Goal: Task Accomplishment & Management: Manage account settings

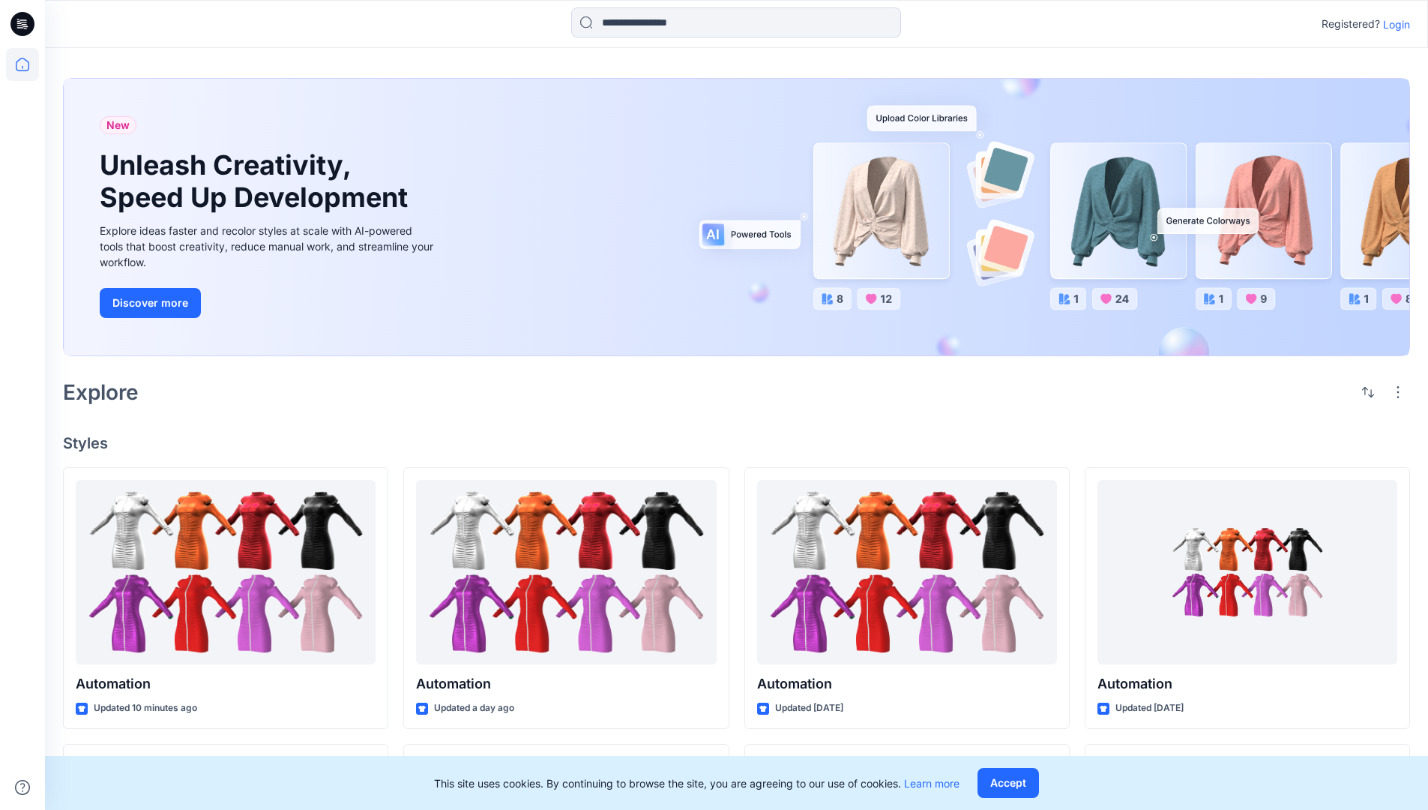
click at [1393, 24] on p "Login" at bounding box center [1396, 24] width 27 height 16
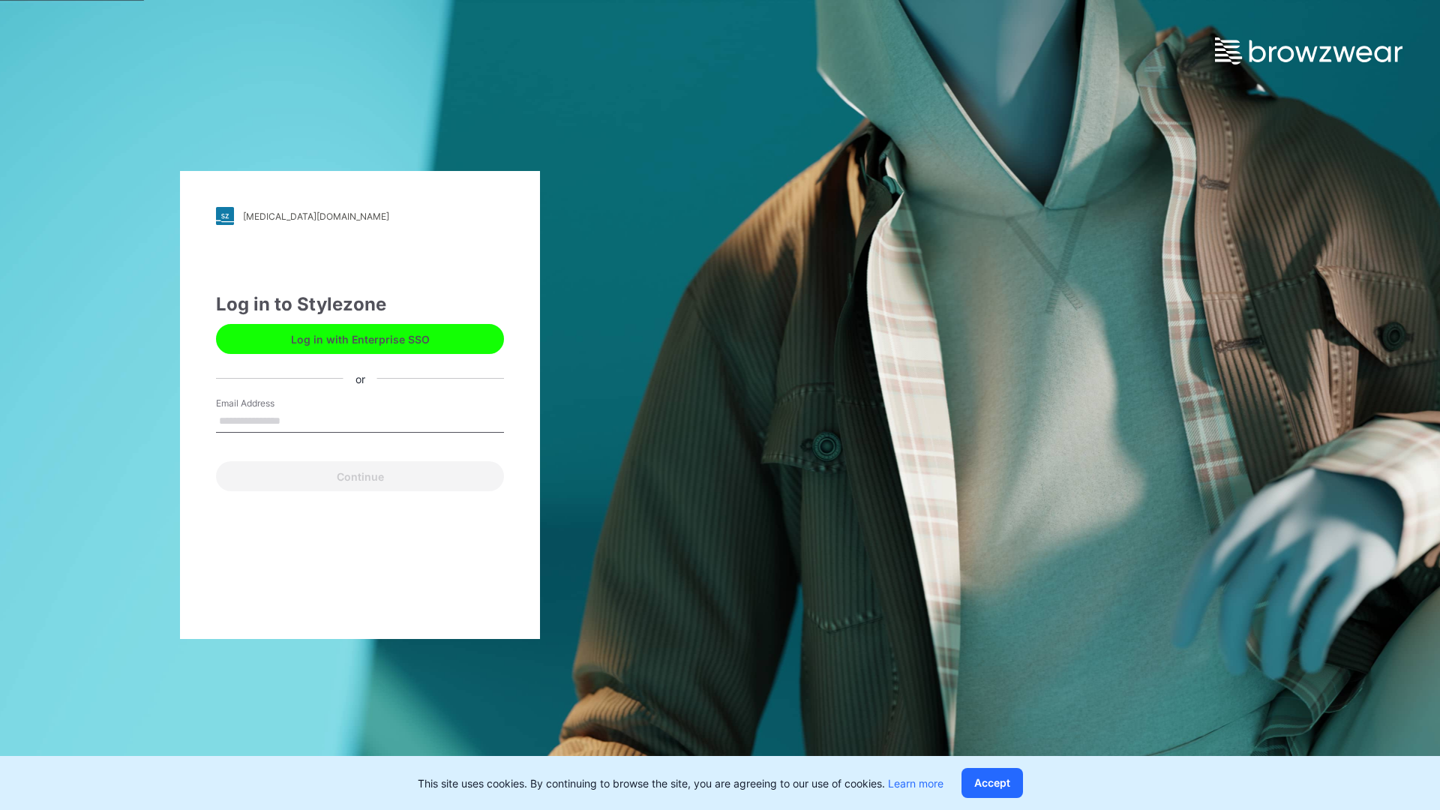
click at [296, 420] on input "Email Address" at bounding box center [360, 421] width 288 height 22
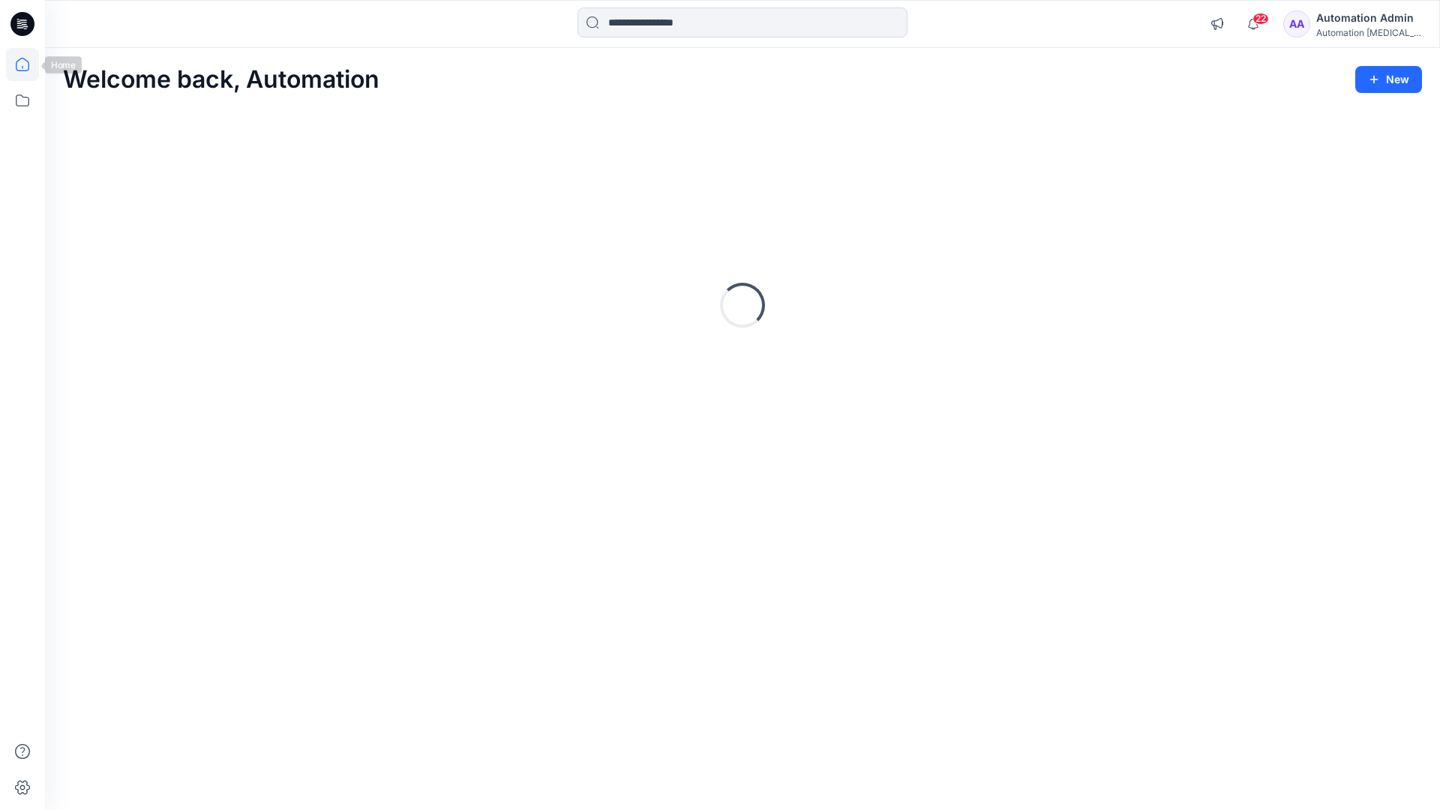
click at [28, 64] on icon at bounding box center [22, 64] width 13 height 13
click at [26, 99] on icon at bounding box center [22, 100] width 33 height 33
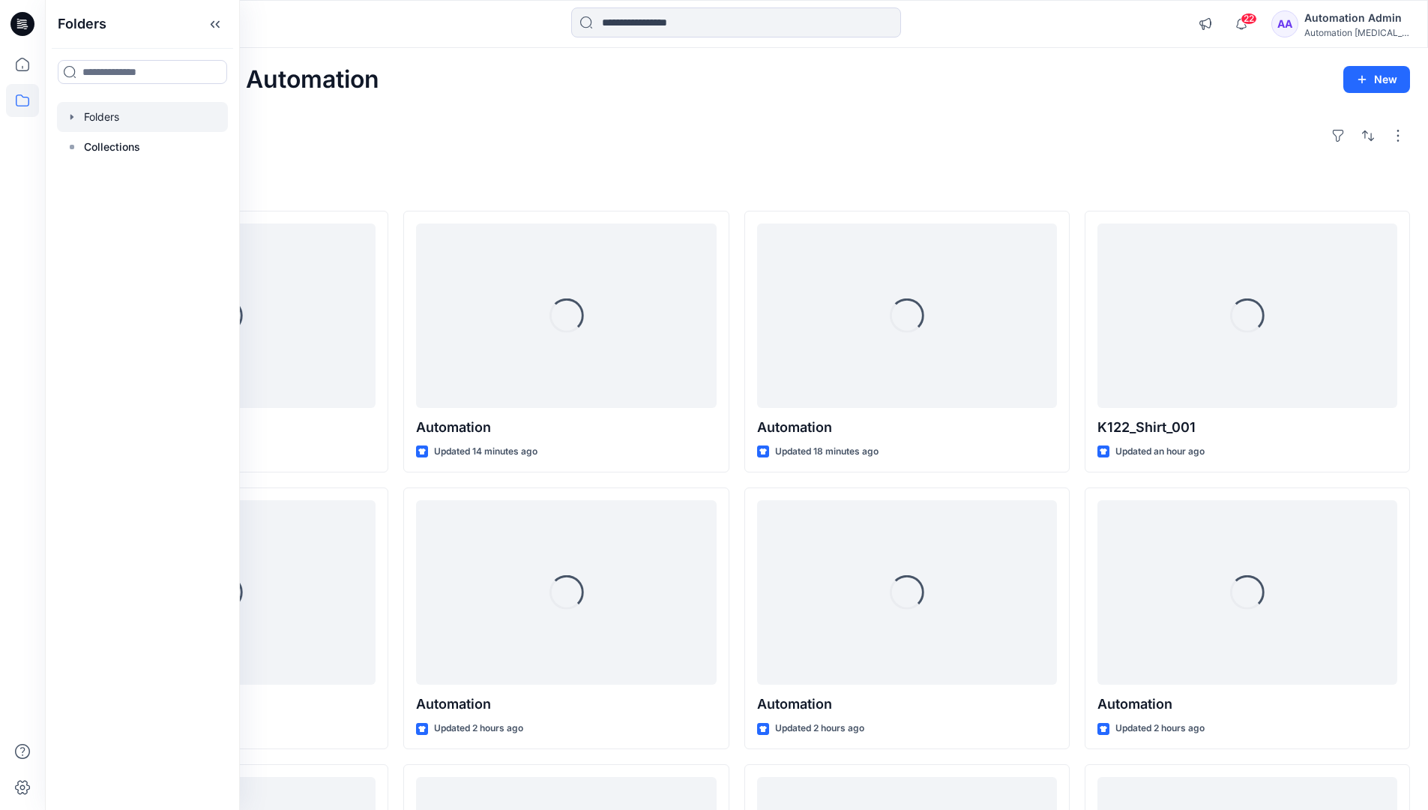
click at [109, 115] on div at bounding box center [142, 117] width 171 height 30
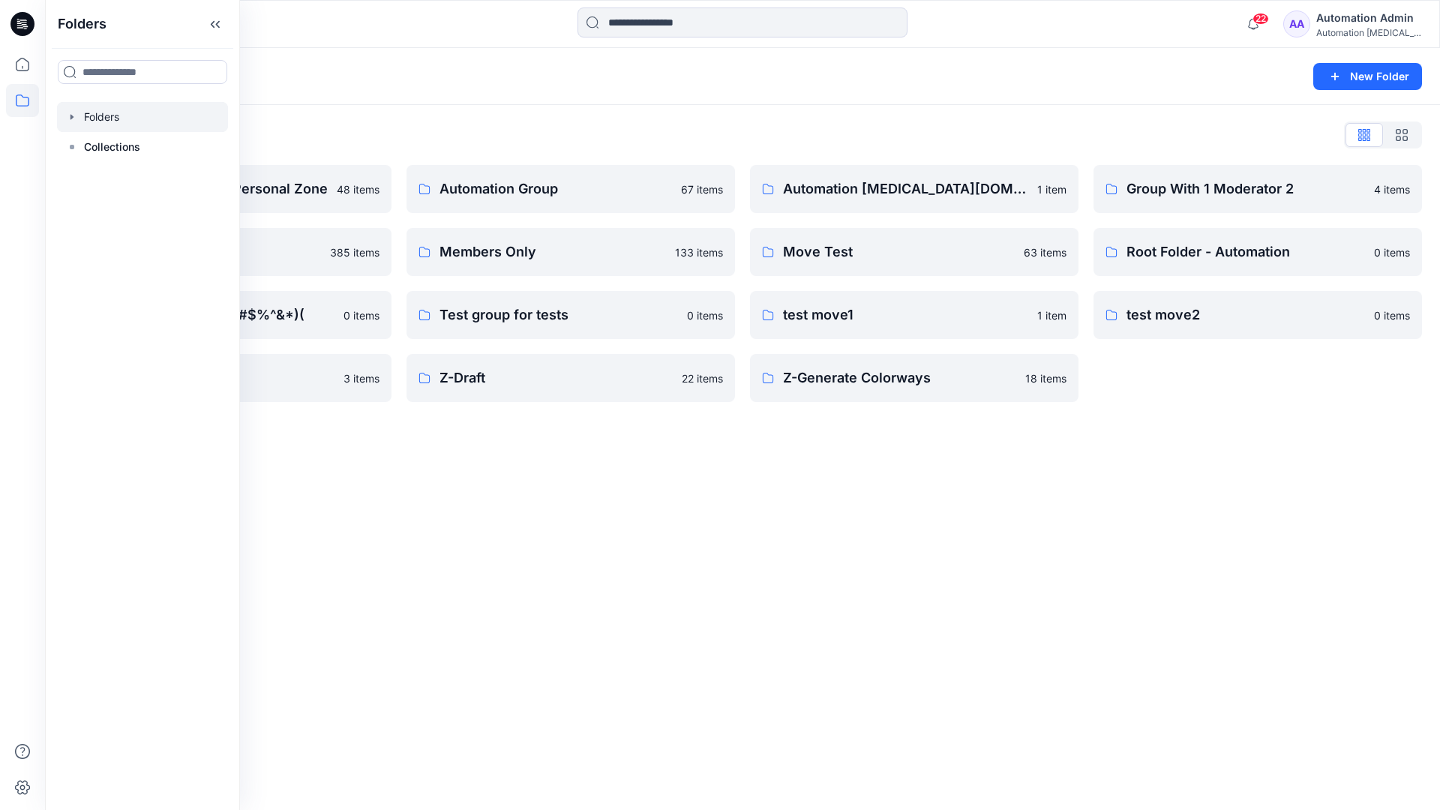
click at [625, 486] on div "Folders New Folder Folders List Automation Admin's Personal Zone 48 items membe…" at bounding box center [742, 429] width 1395 height 762
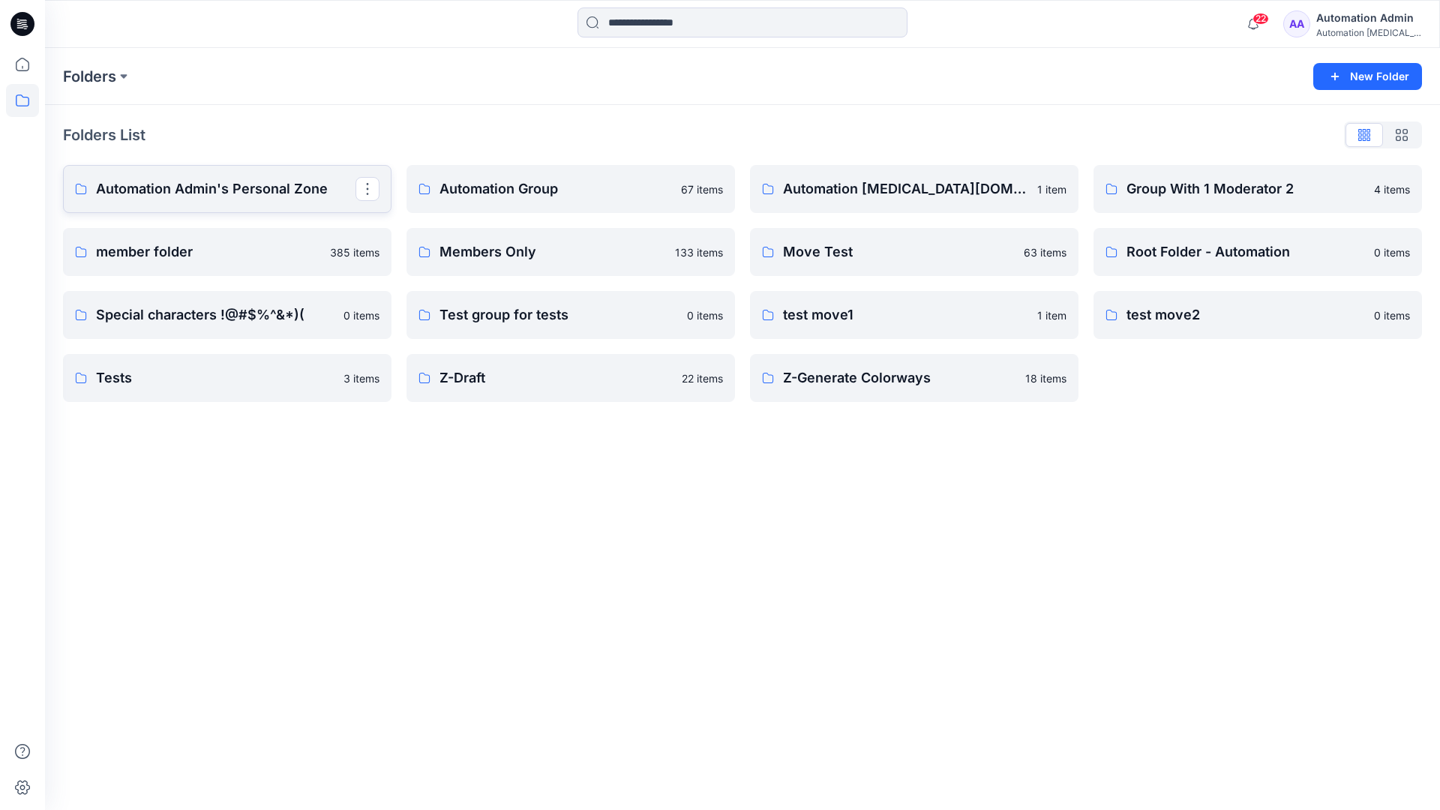
click at [255, 195] on p "Automation Admin's Personal Zone" at bounding box center [225, 188] width 259 height 21
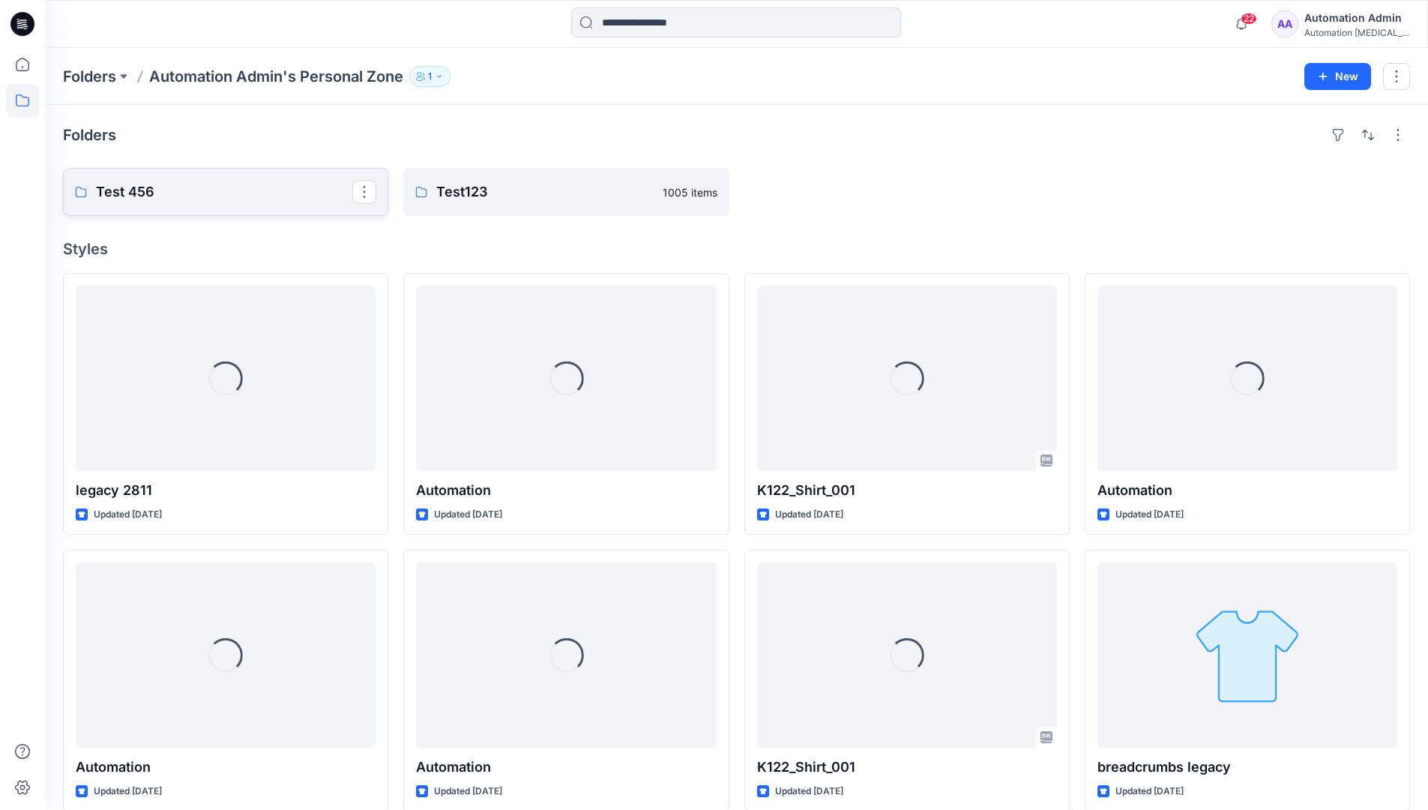
click at [217, 203] on link "Test 456" at bounding box center [225, 192] width 325 height 48
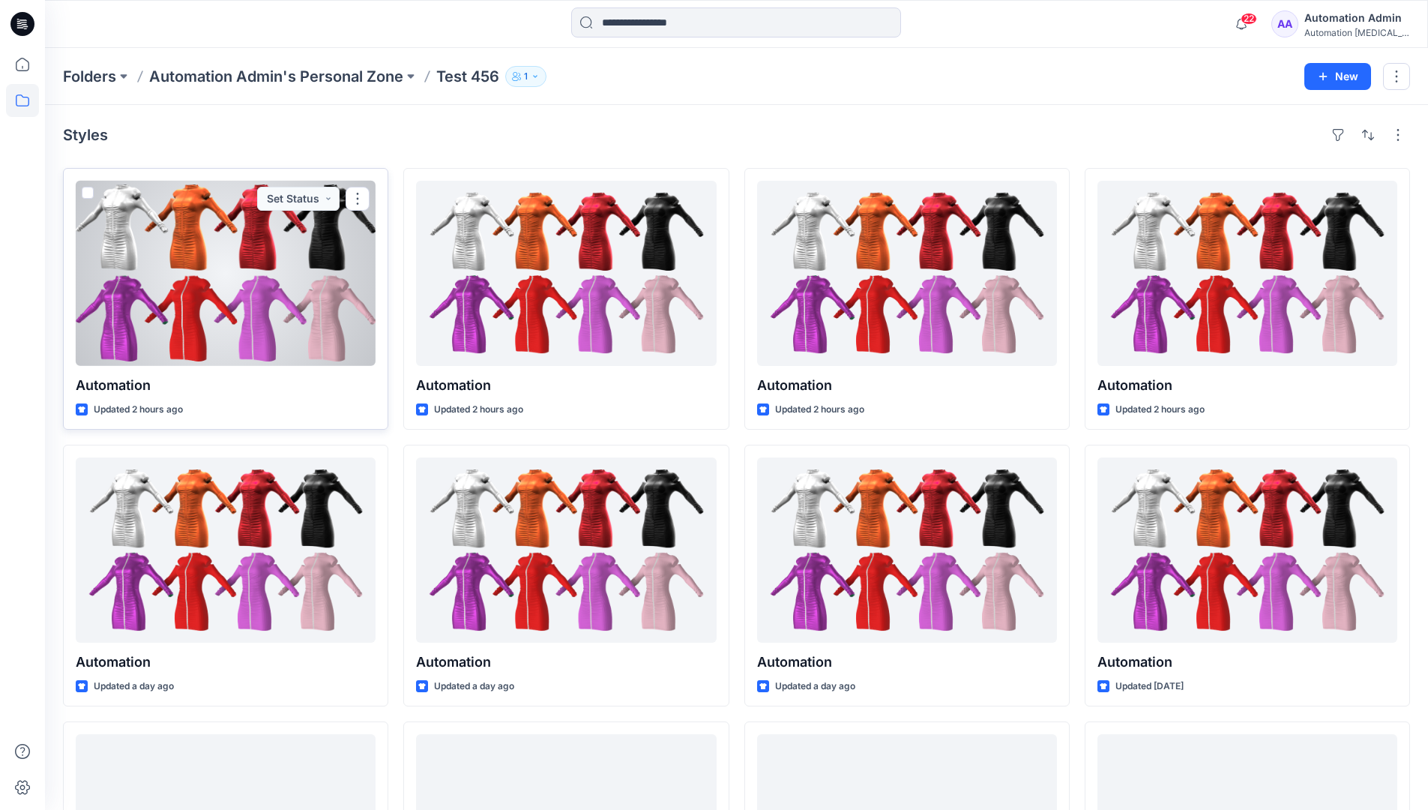
click at [88, 193] on span at bounding box center [88, 193] width 12 height 12
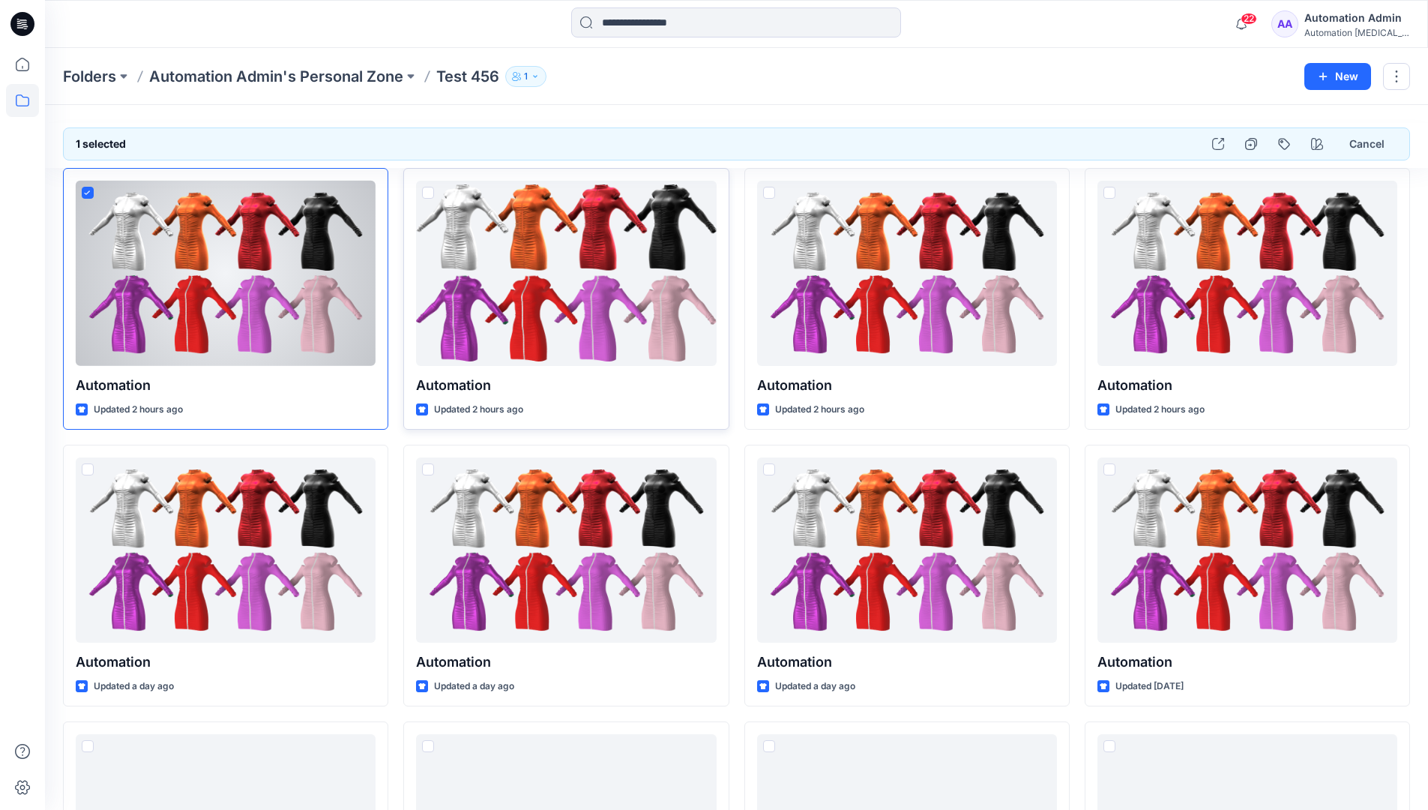
click at [428, 192] on span at bounding box center [428, 193] width 12 height 12
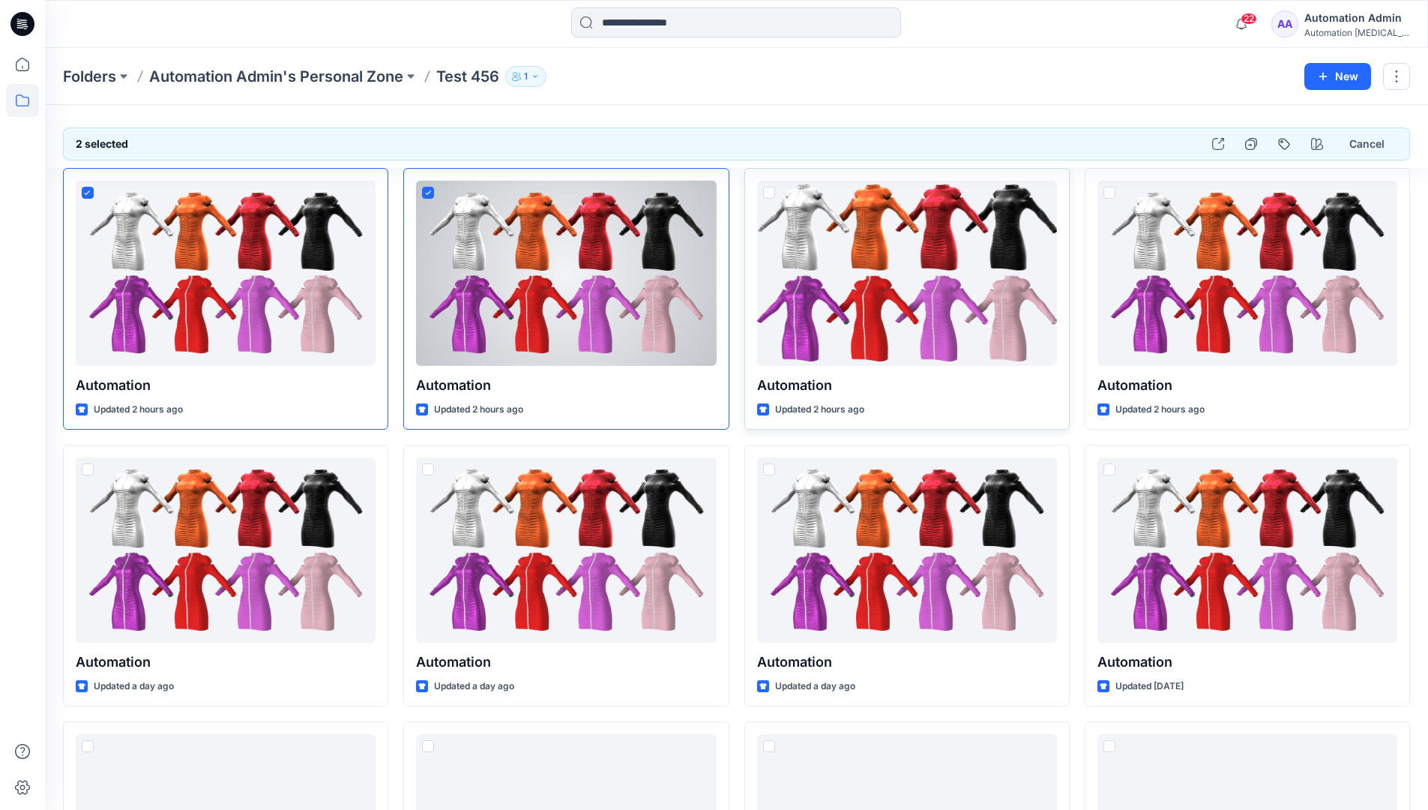
click at [769, 194] on span at bounding box center [769, 193] width 12 height 12
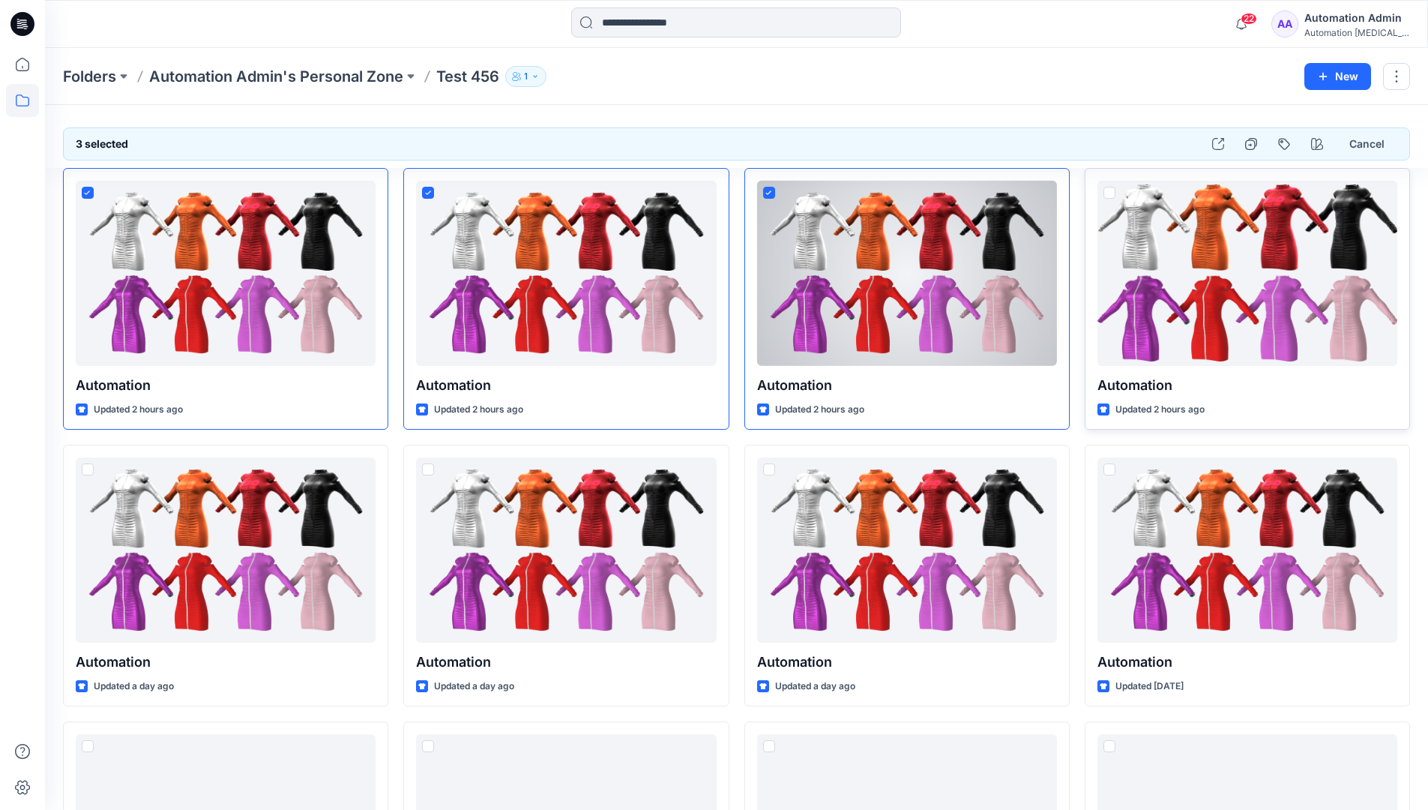
click at [1113, 190] on span at bounding box center [1110, 193] width 12 height 12
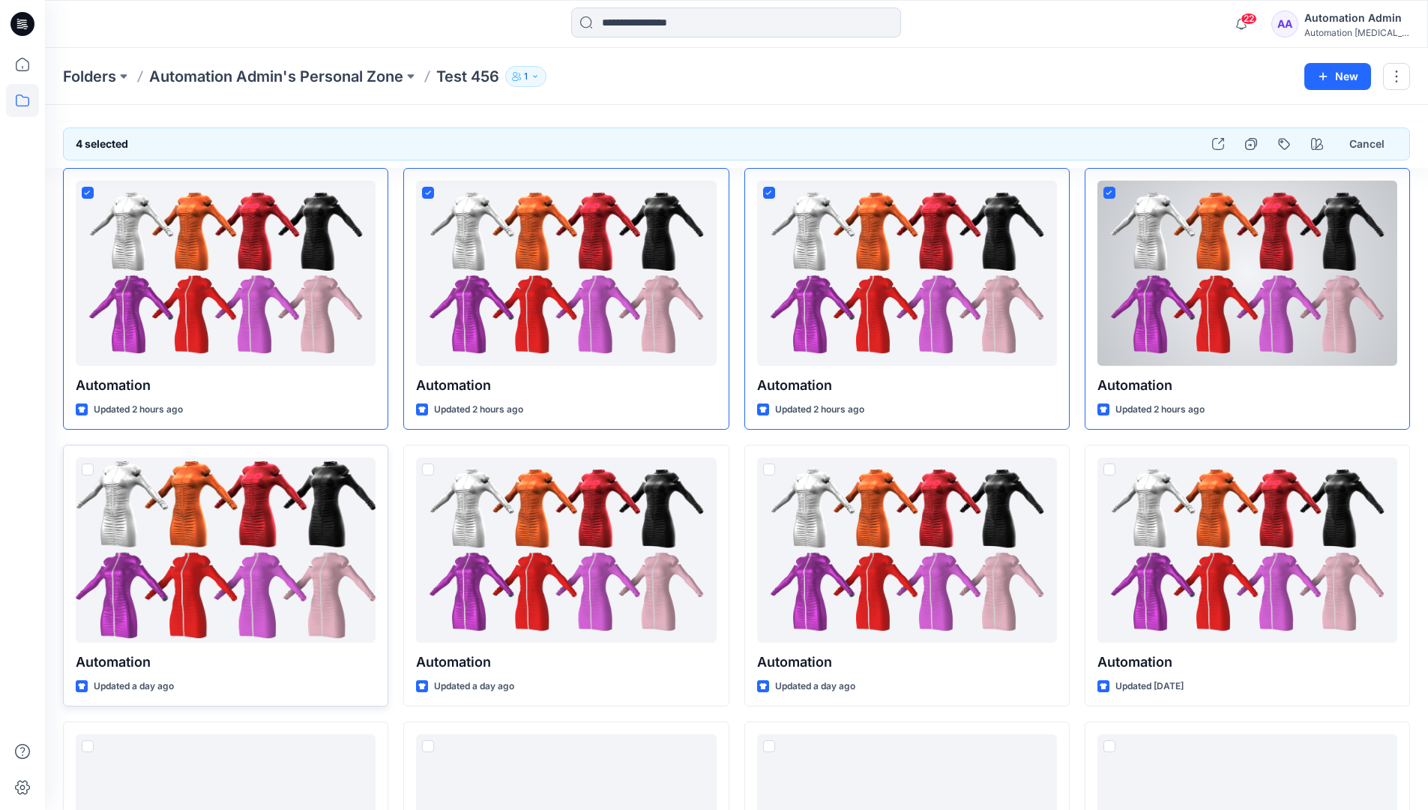
click at [89, 473] on span at bounding box center [88, 469] width 12 height 12
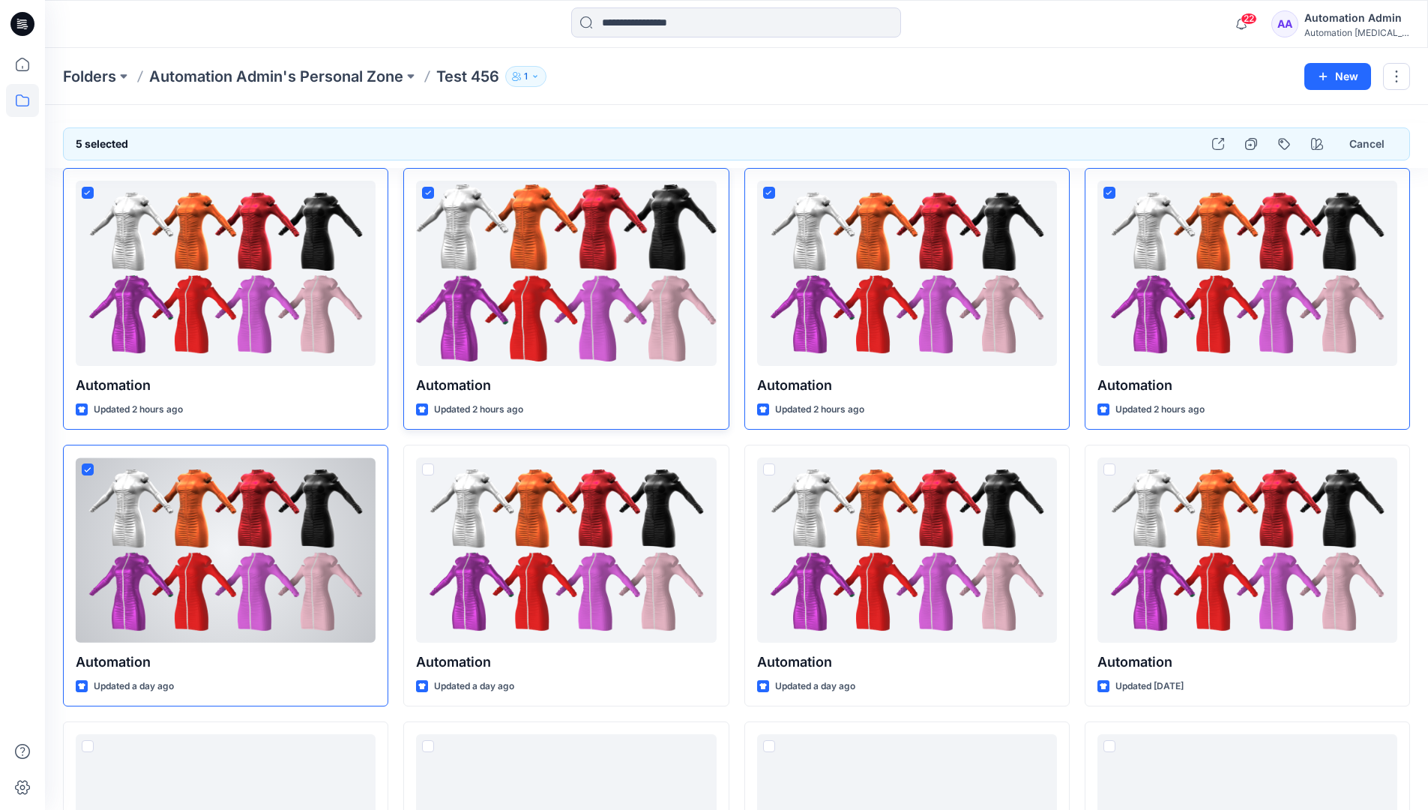
click at [430, 192] on icon at bounding box center [428, 192] width 6 height 4
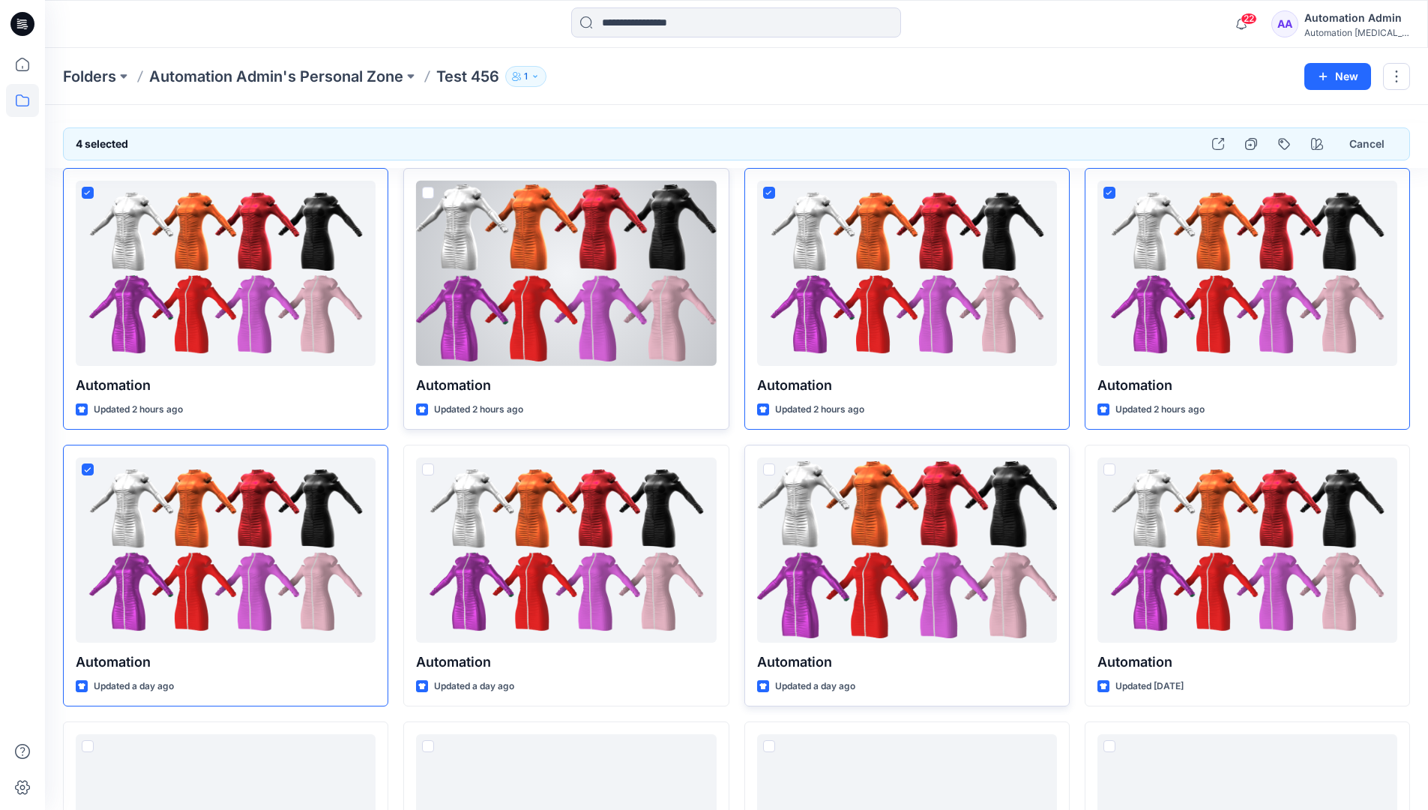
click at [770, 473] on span at bounding box center [769, 469] width 12 height 12
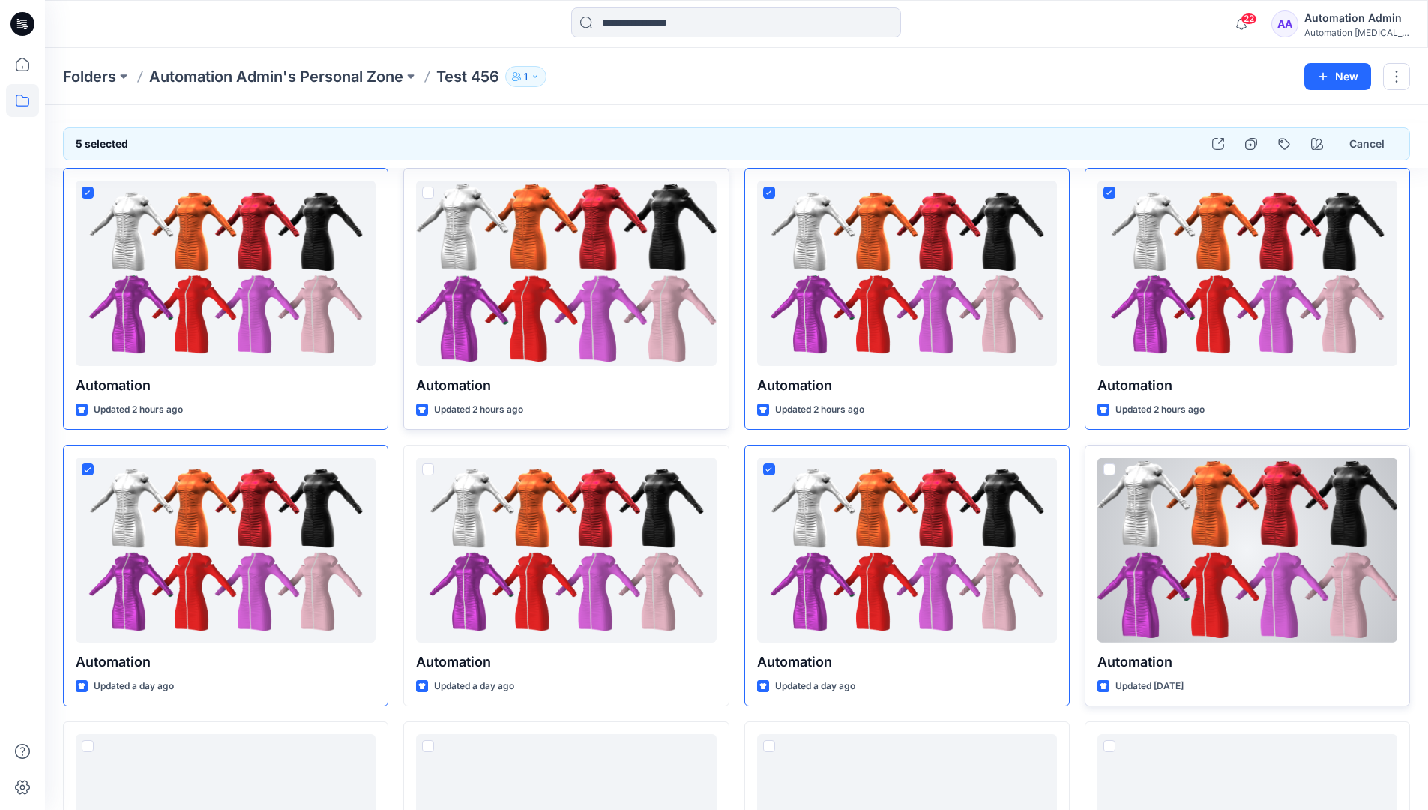
click at [1112, 471] on span at bounding box center [1110, 469] width 12 height 12
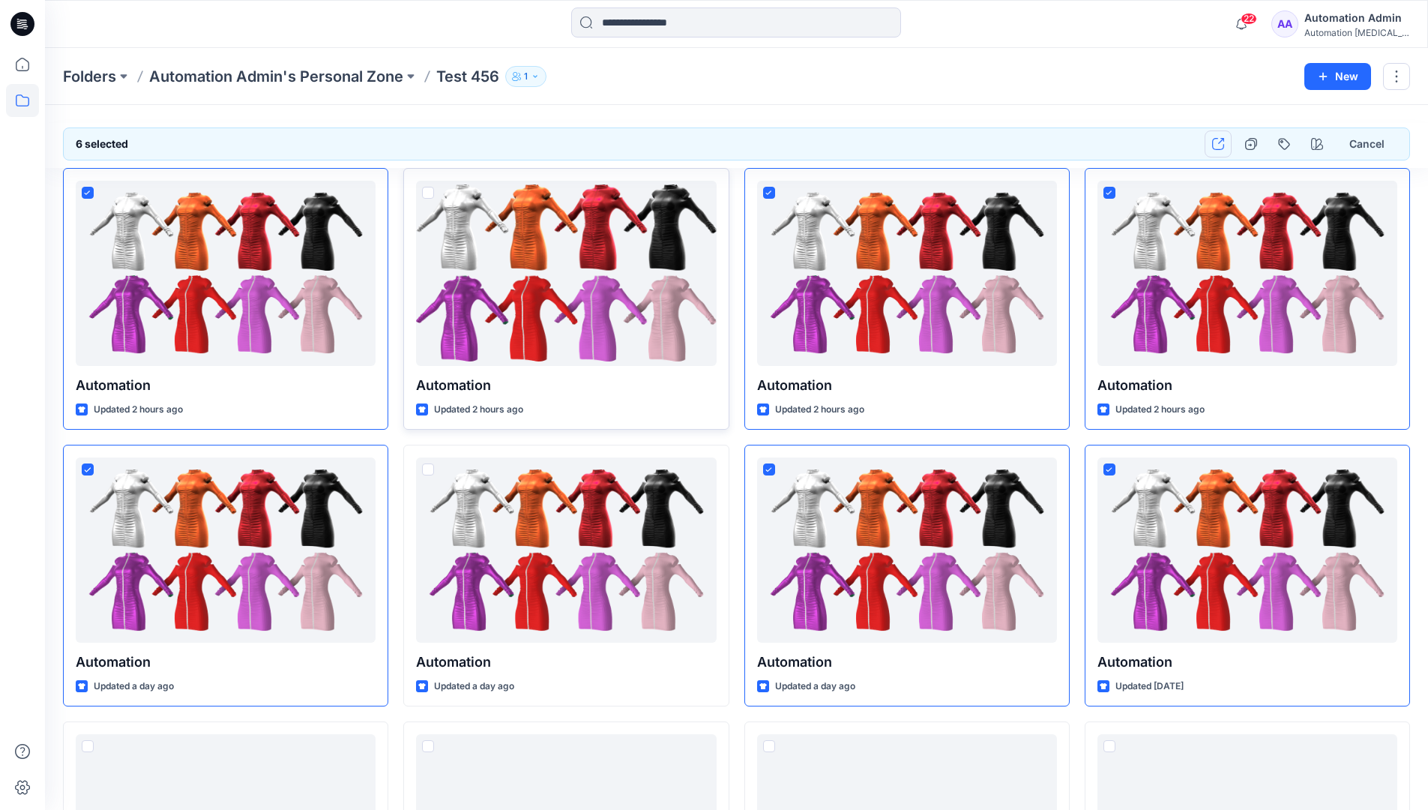
click at [1221, 147] on icon "button" at bounding box center [1218, 144] width 12 height 12
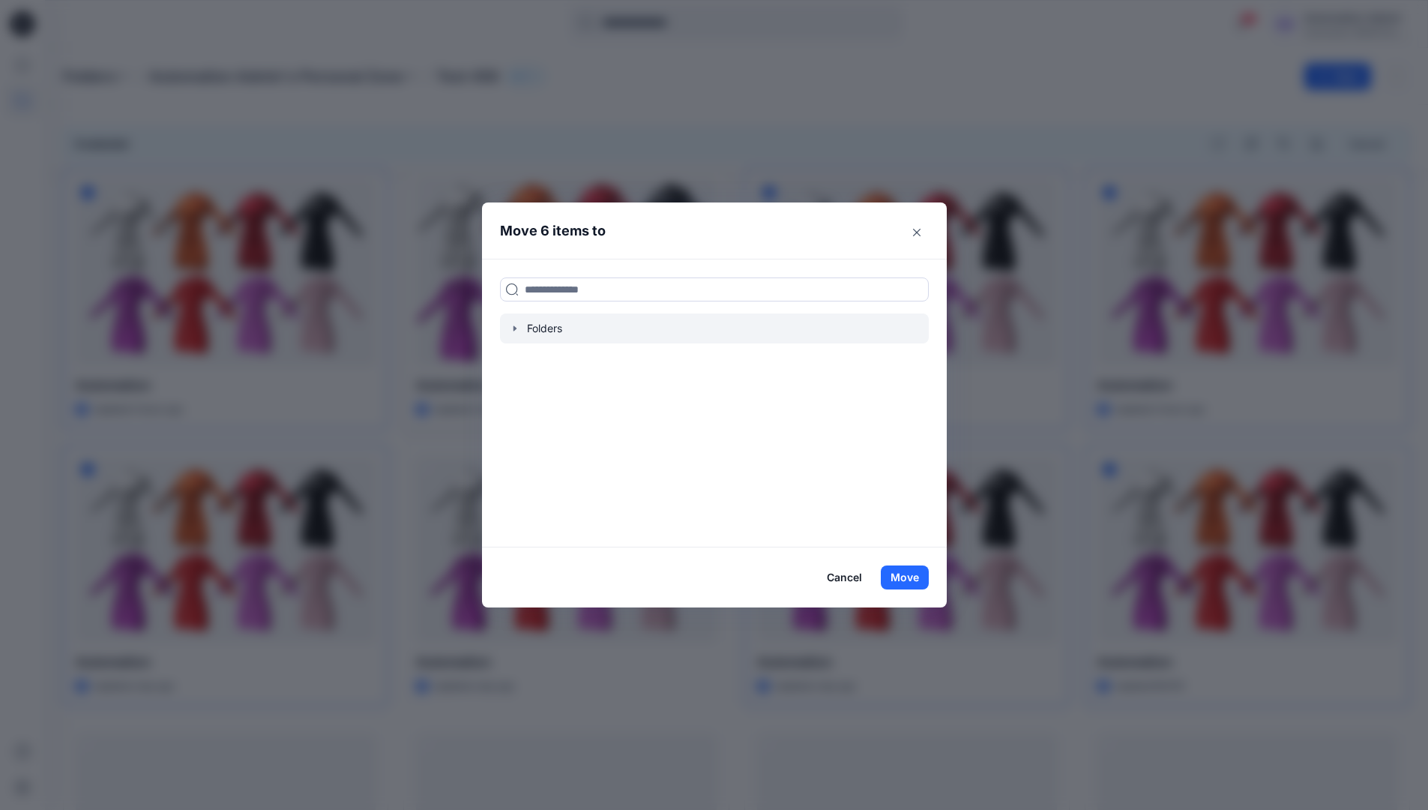
click at [520, 332] on icon "button" at bounding box center [515, 328] width 12 height 12
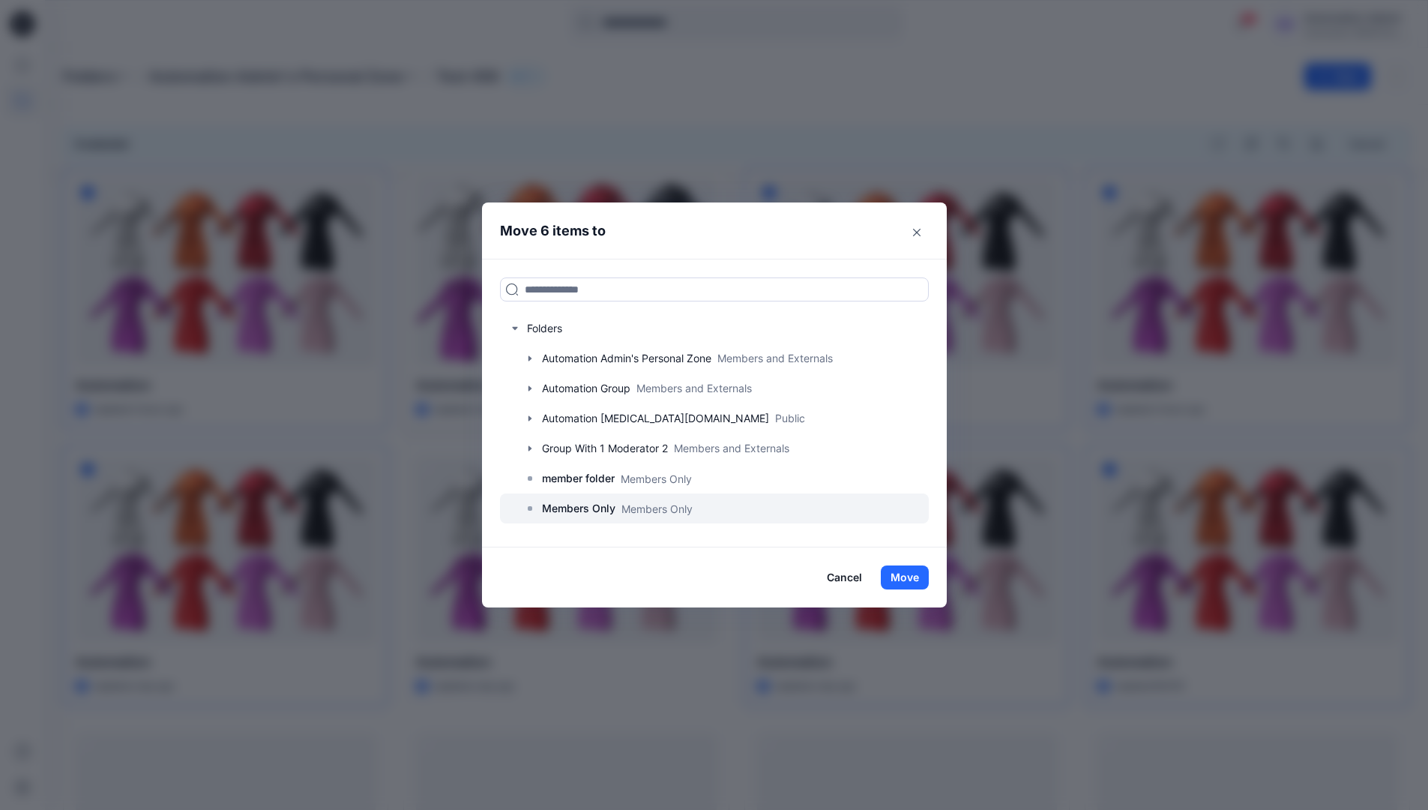
click at [589, 504] on p "Members Only" at bounding box center [578, 508] width 73 height 18
click at [904, 573] on button "Move" at bounding box center [905, 577] width 48 height 24
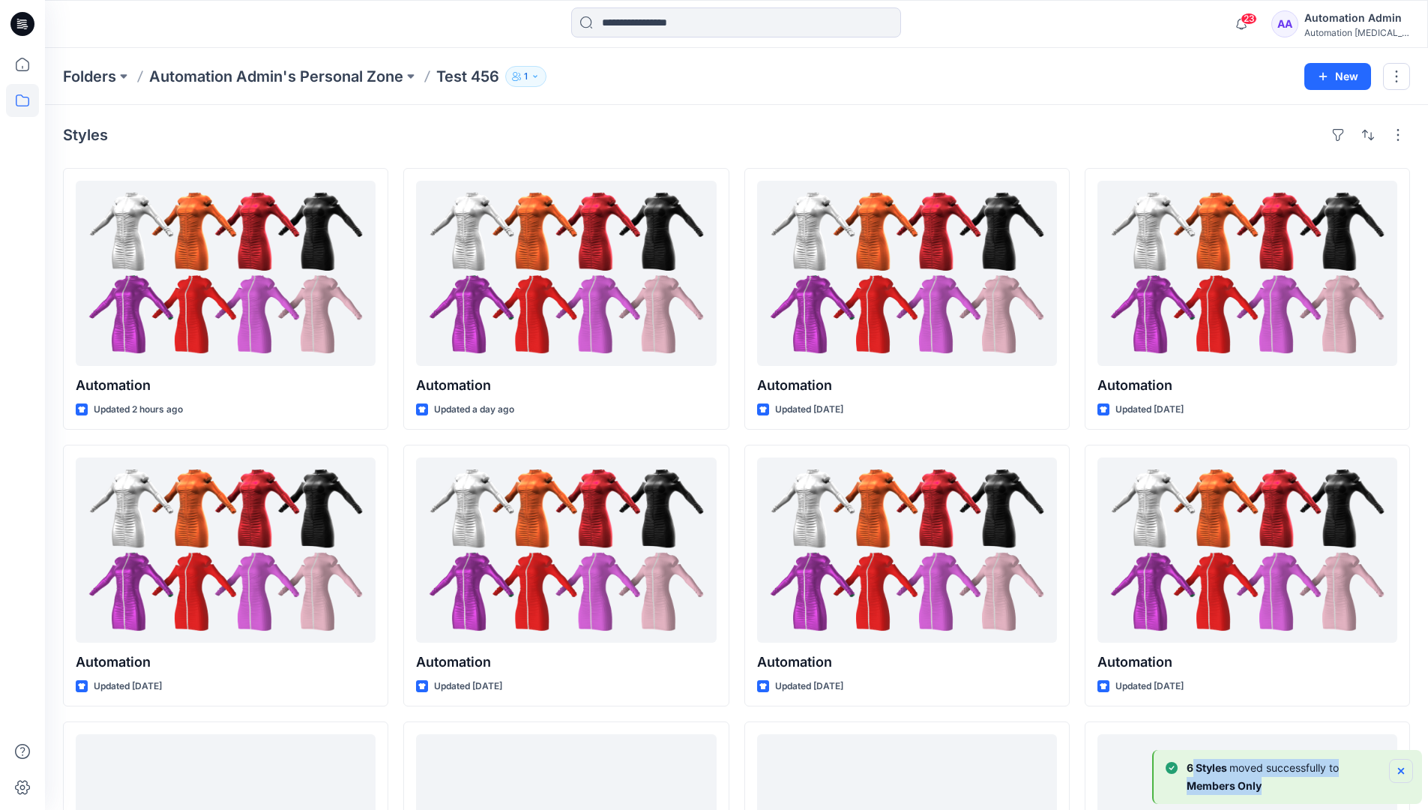
drag, startPoint x: 904, startPoint y: 573, endPoint x: 1400, endPoint y: 769, distance: 532.9
click at [1400, 769] on div "6 Styles moved successfully to Members Only" at bounding box center [1289, 777] width 247 height 36
click at [1400, 769] on icon "Notifications-bottom-right" at bounding box center [1401, 771] width 6 height 6
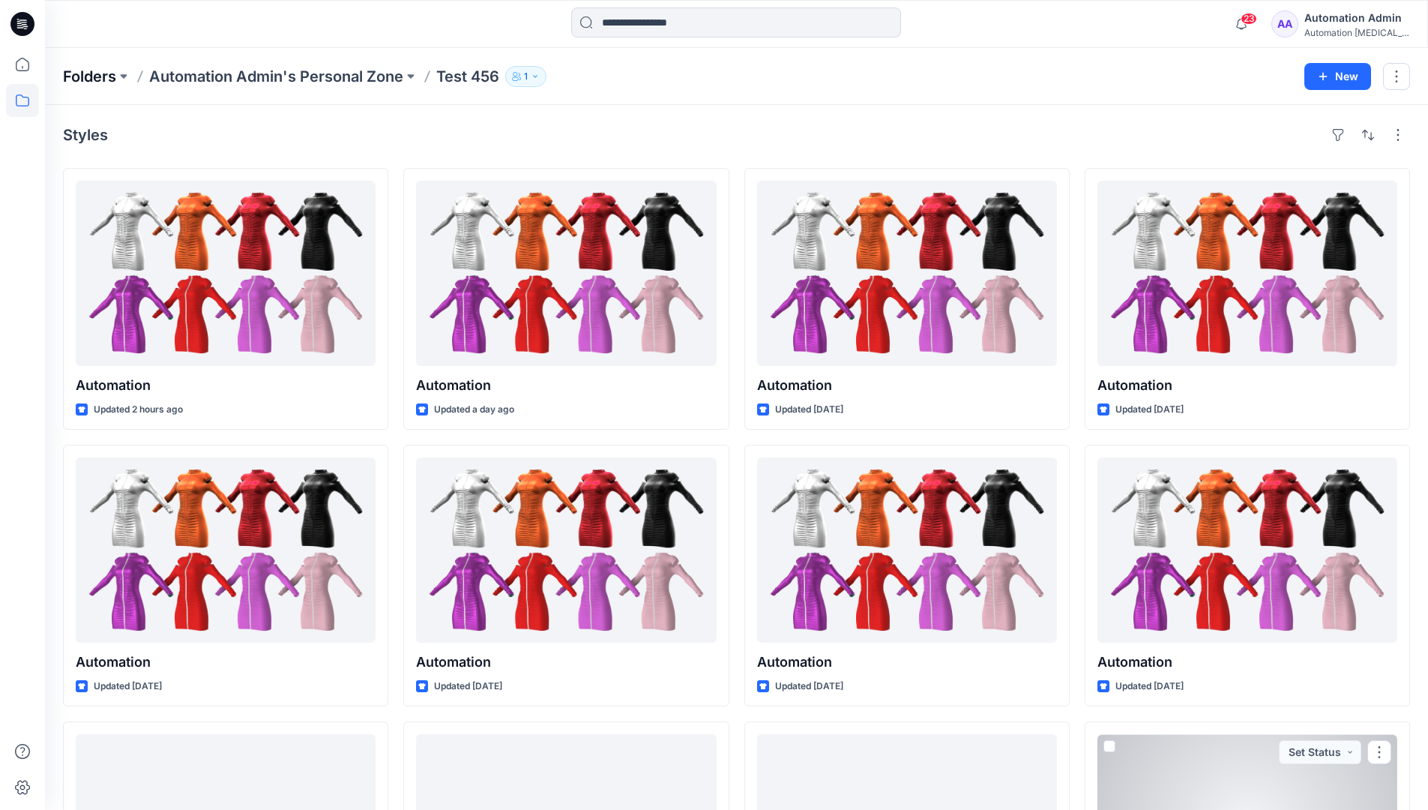
click at [91, 76] on p "Folders" at bounding box center [89, 76] width 53 height 21
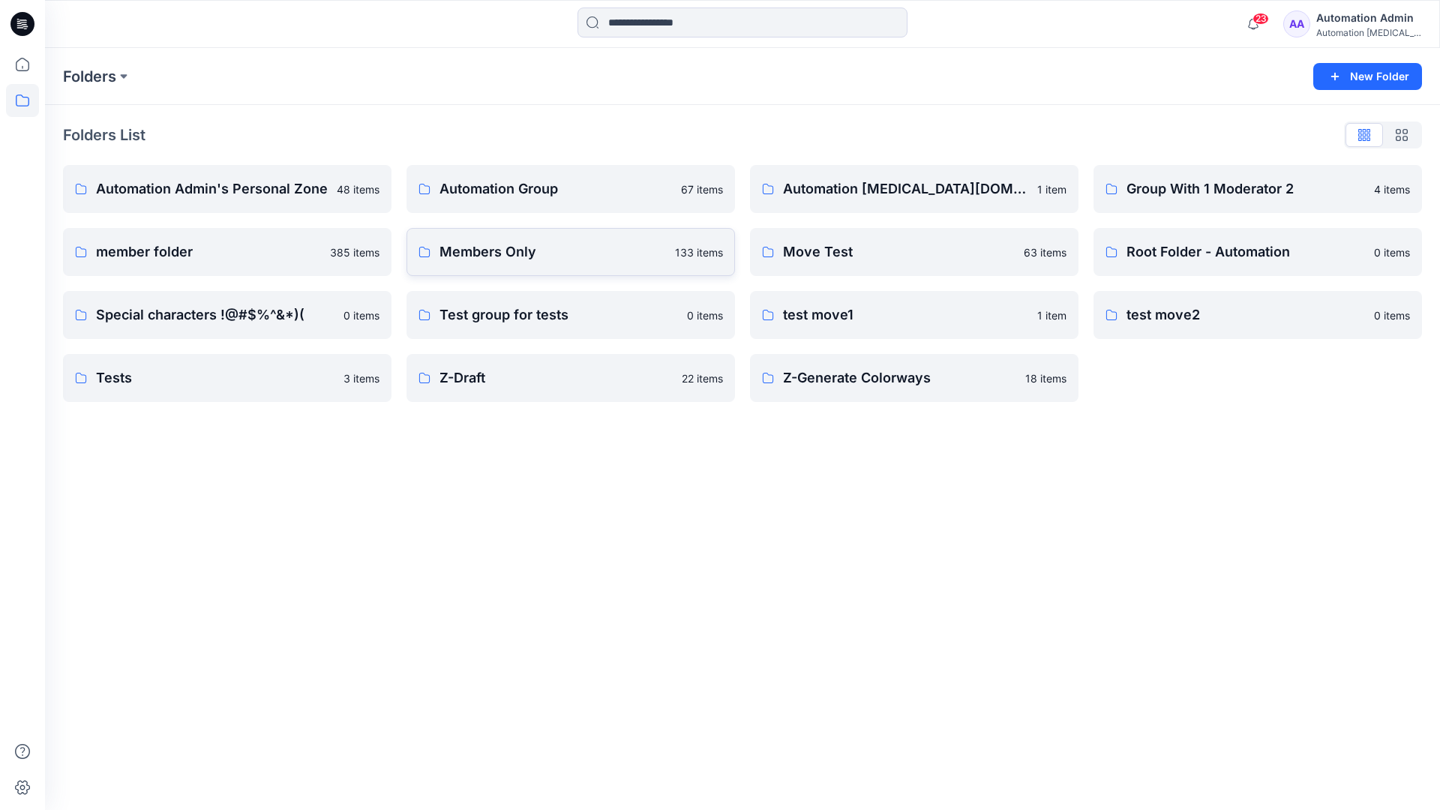
click at [486, 257] on p "Members Only" at bounding box center [552, 251] width 226 height 21
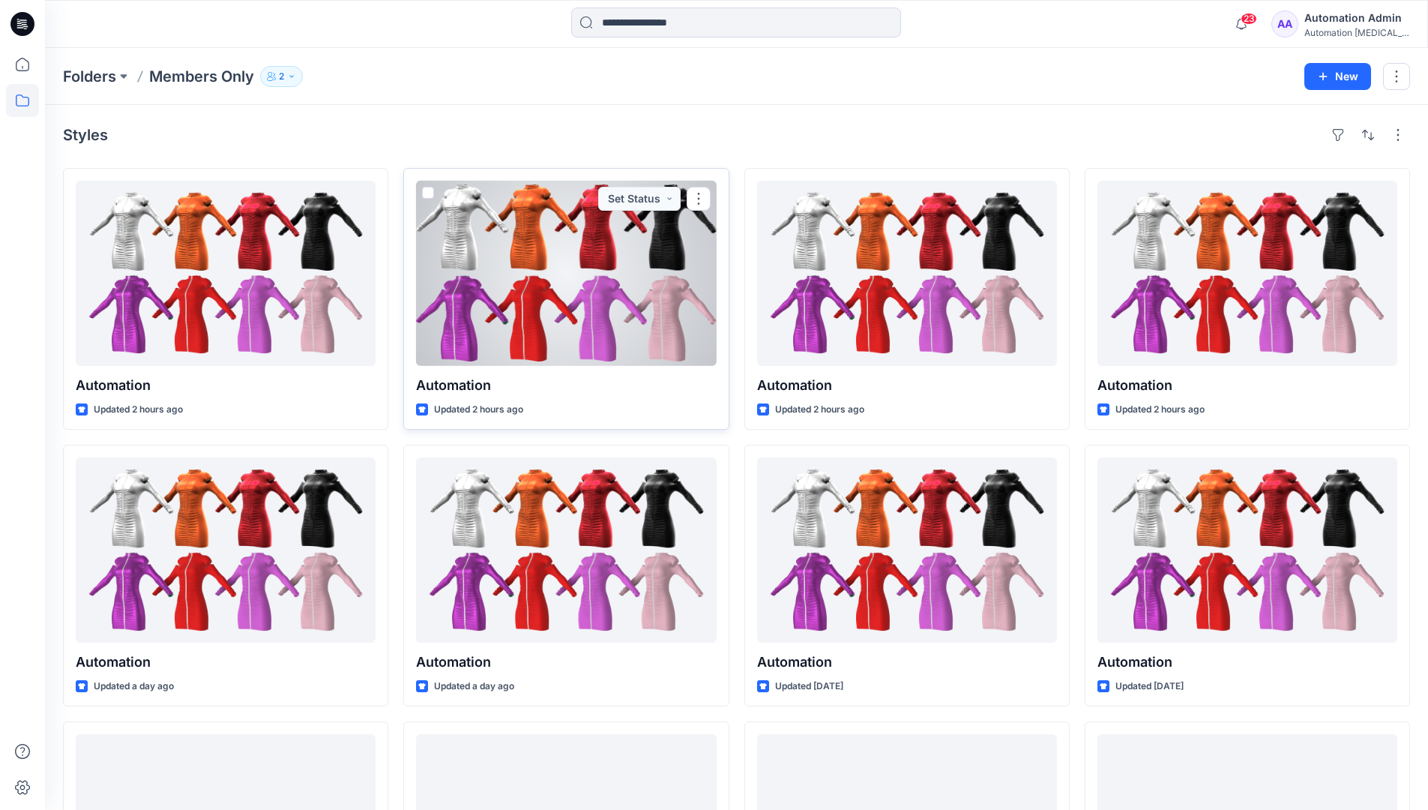
click at [427, 196] on span at bounding box center [428, 193] width 12 height 12
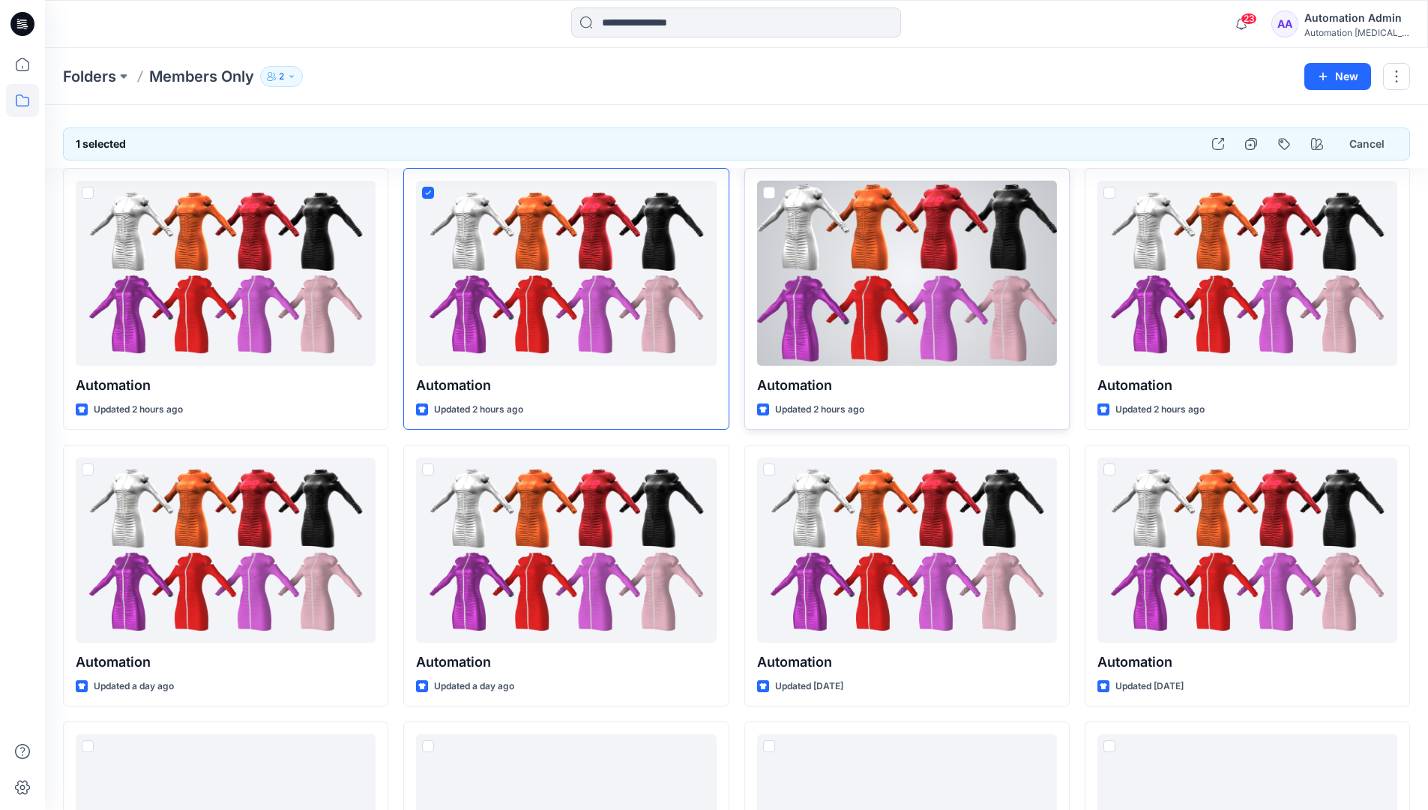
click at [772, 198] on span at bounding box center [769, 193] width 12 height 12
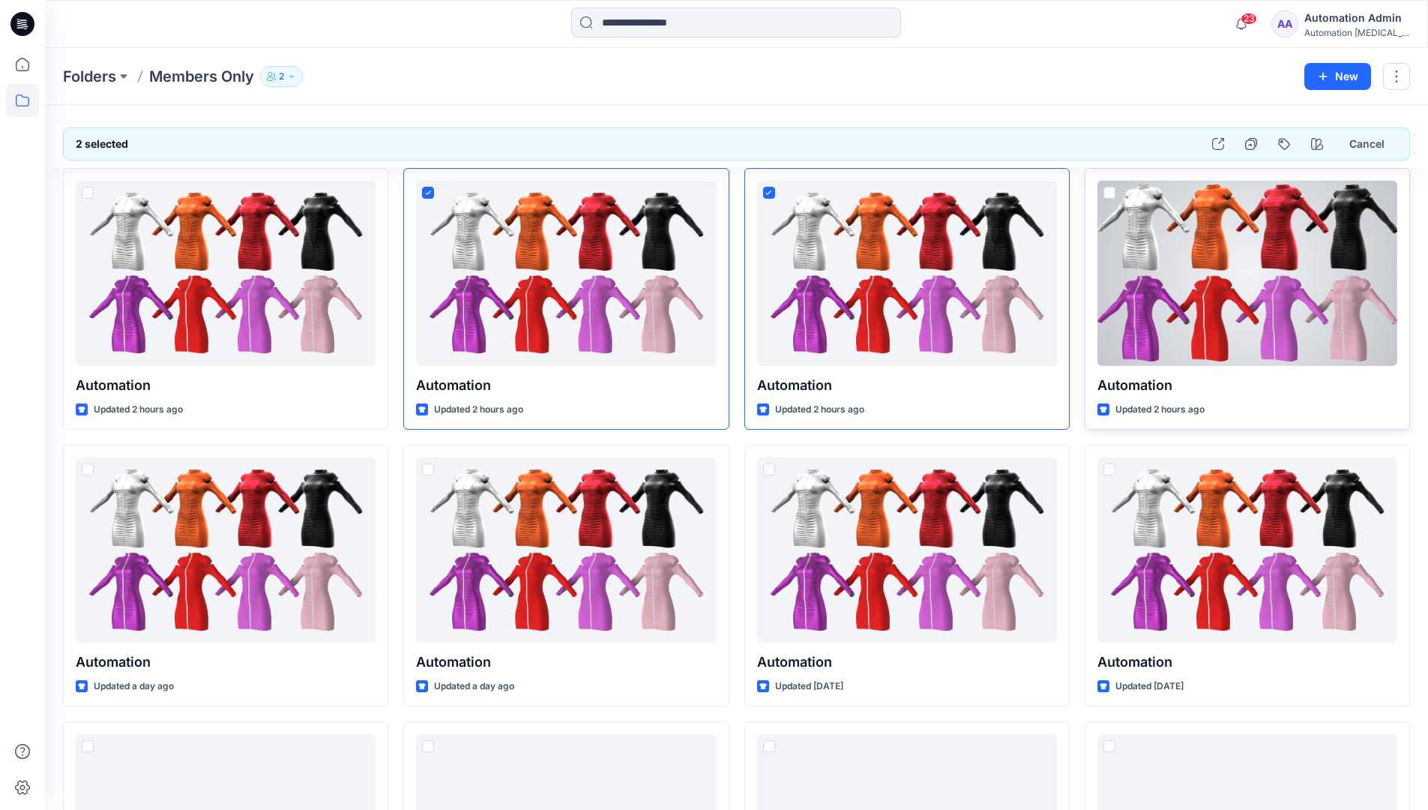
click at [1108, 193] on span at bounding box center [1110, 193] width 12 height 12
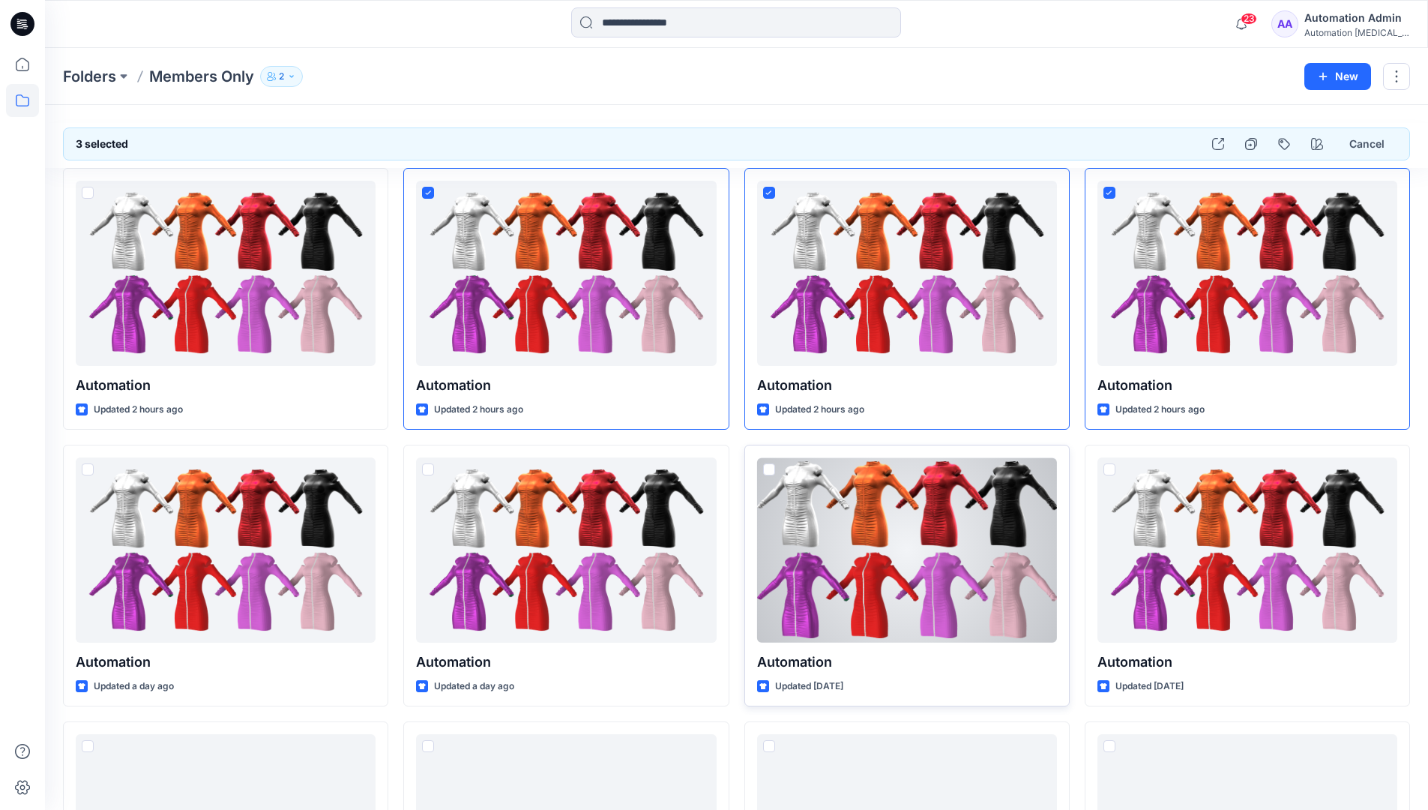
click at [767, 468] on span at bounding box center [769, 469] width 12 height 12
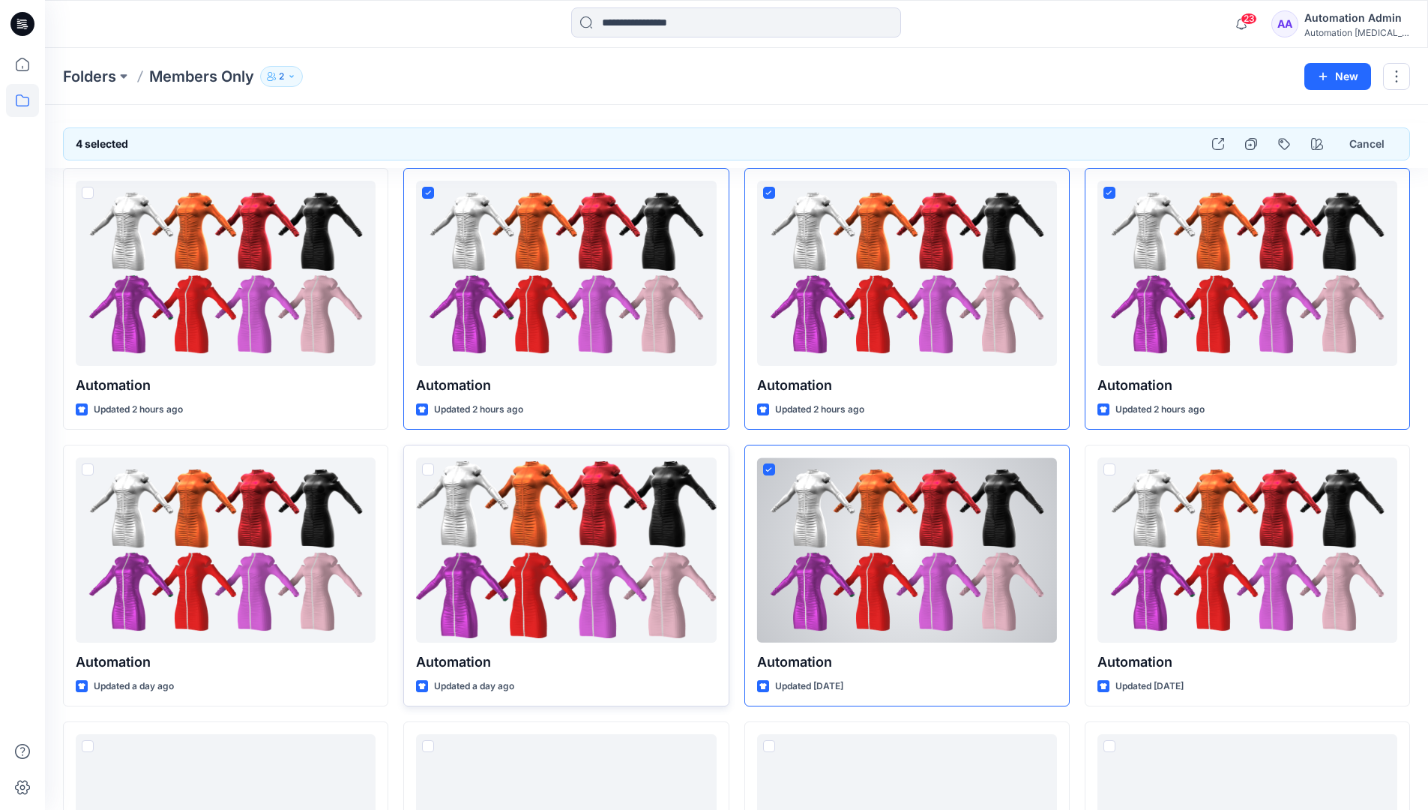
click at [428, 469] on span at bounding box center [428, 469] width 12 height 12
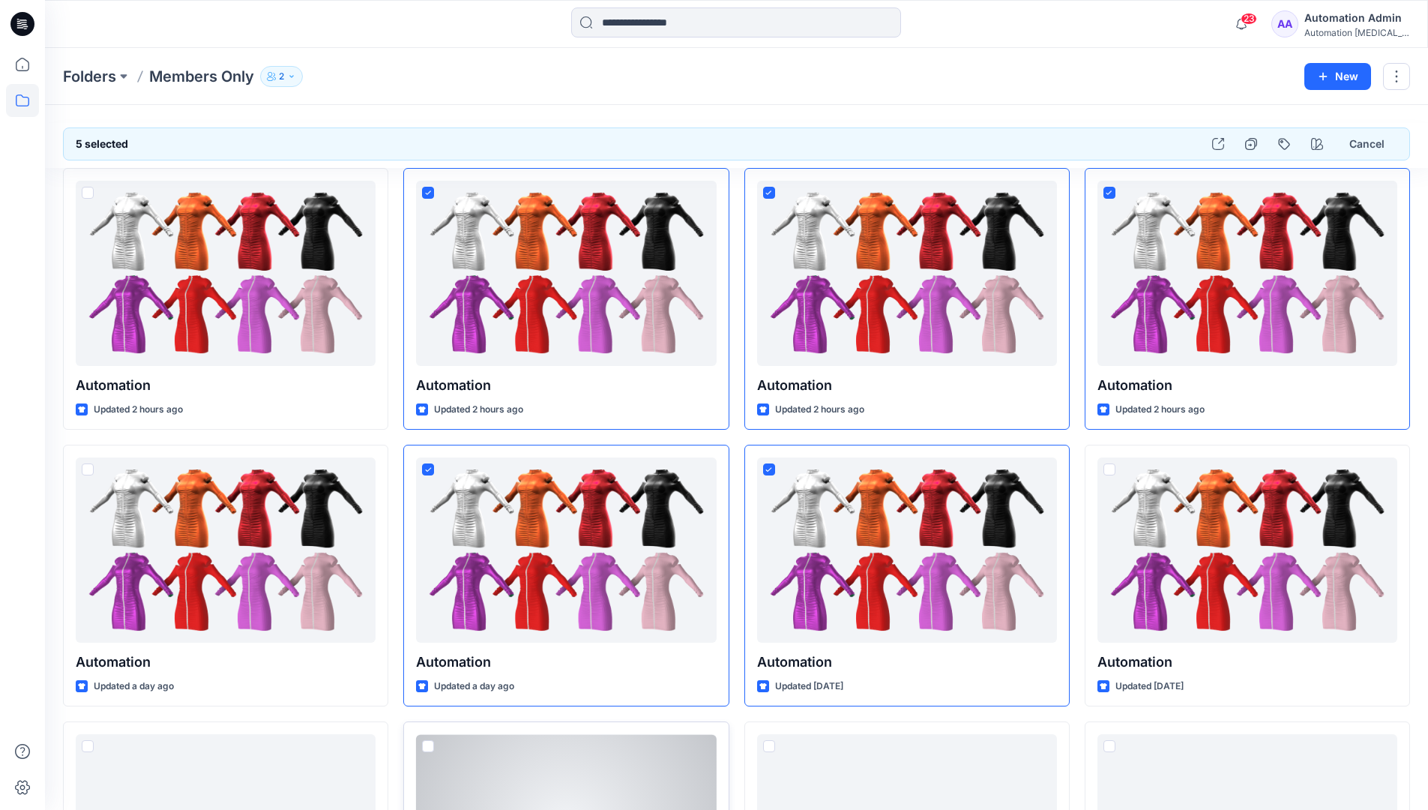
click at [429, 747] on span at bounding box center [428, 746] width 12 height 12
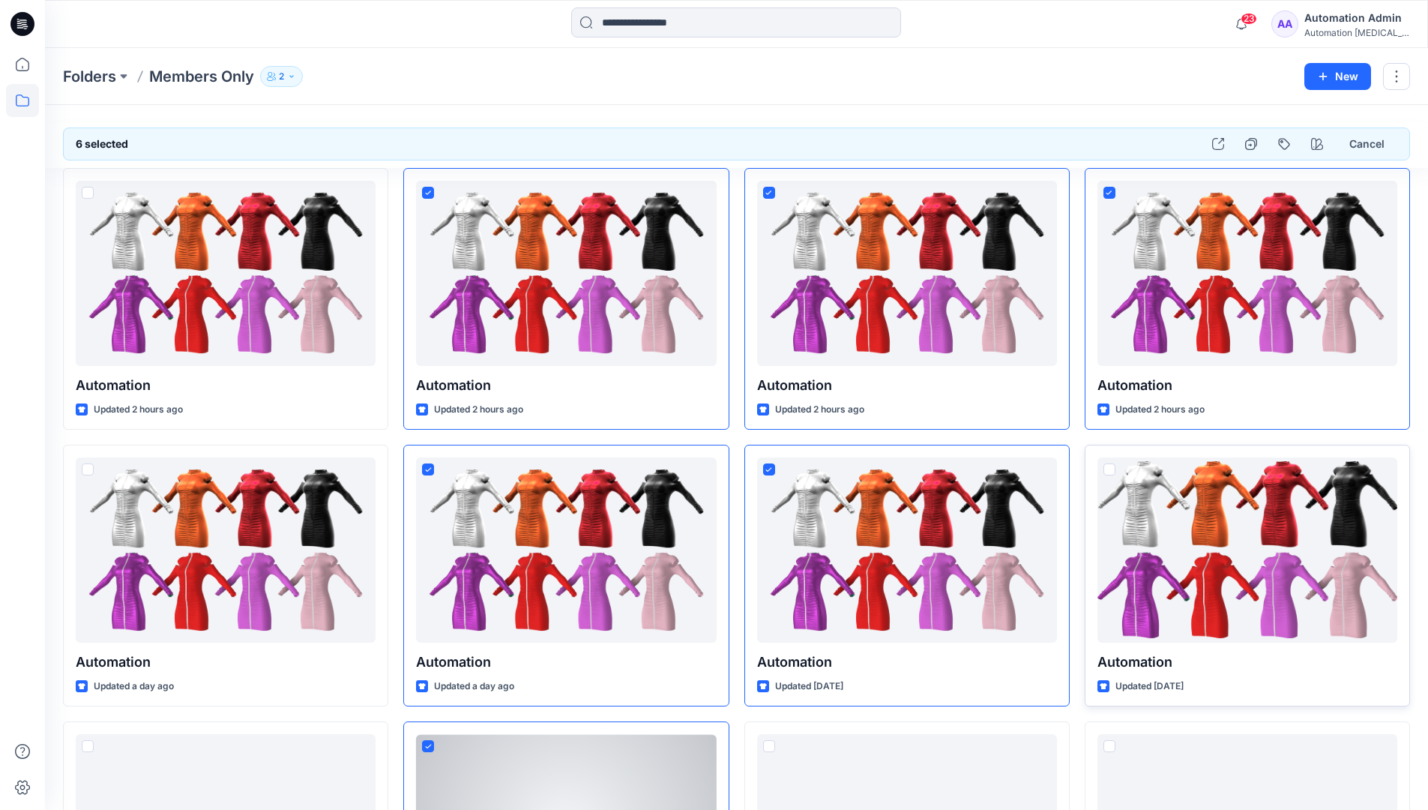
click at [1110, 469] on span at bounding box center [1110, 469] width 12 height 12
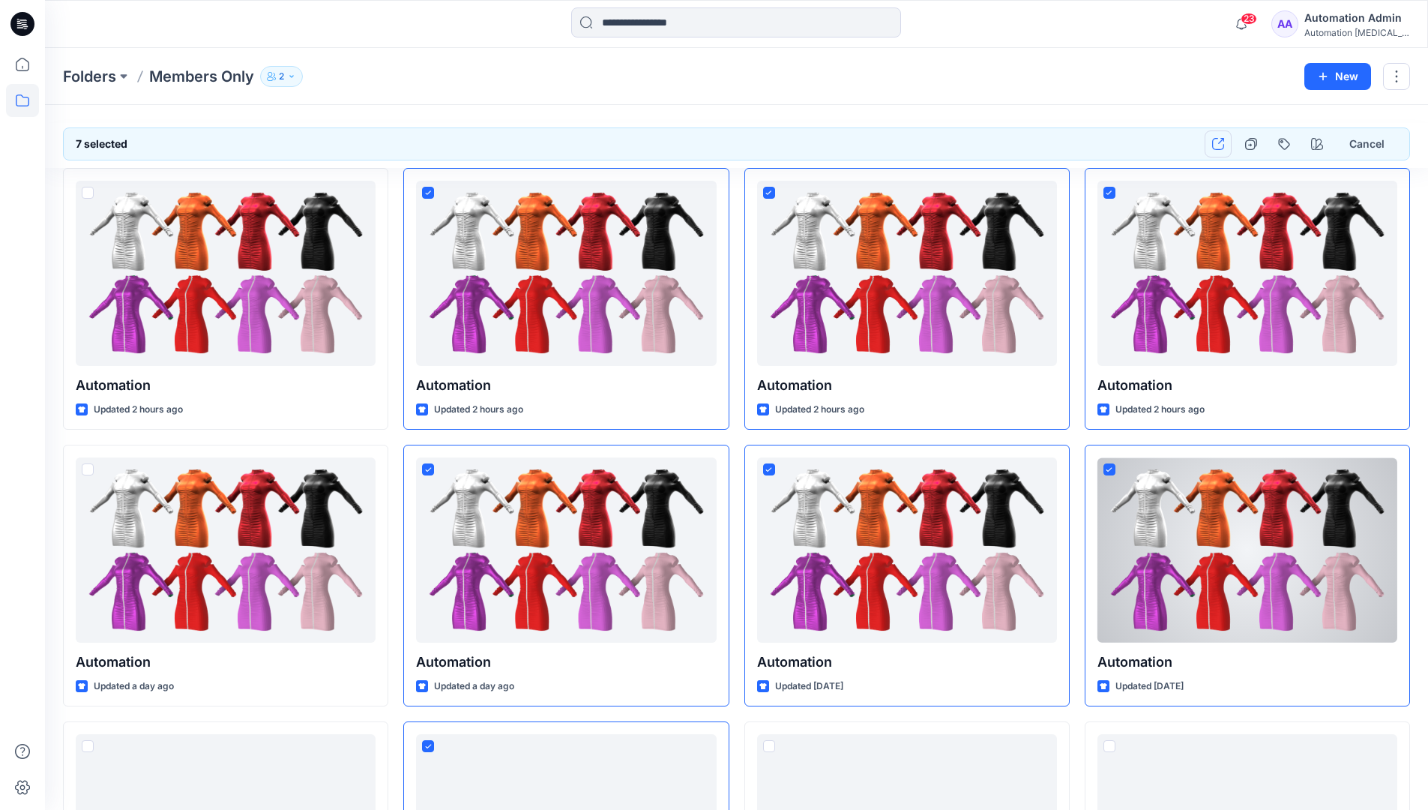
click at [1215, 142] on icon "button" at bounding box center [1218, 144] width 12 height 12
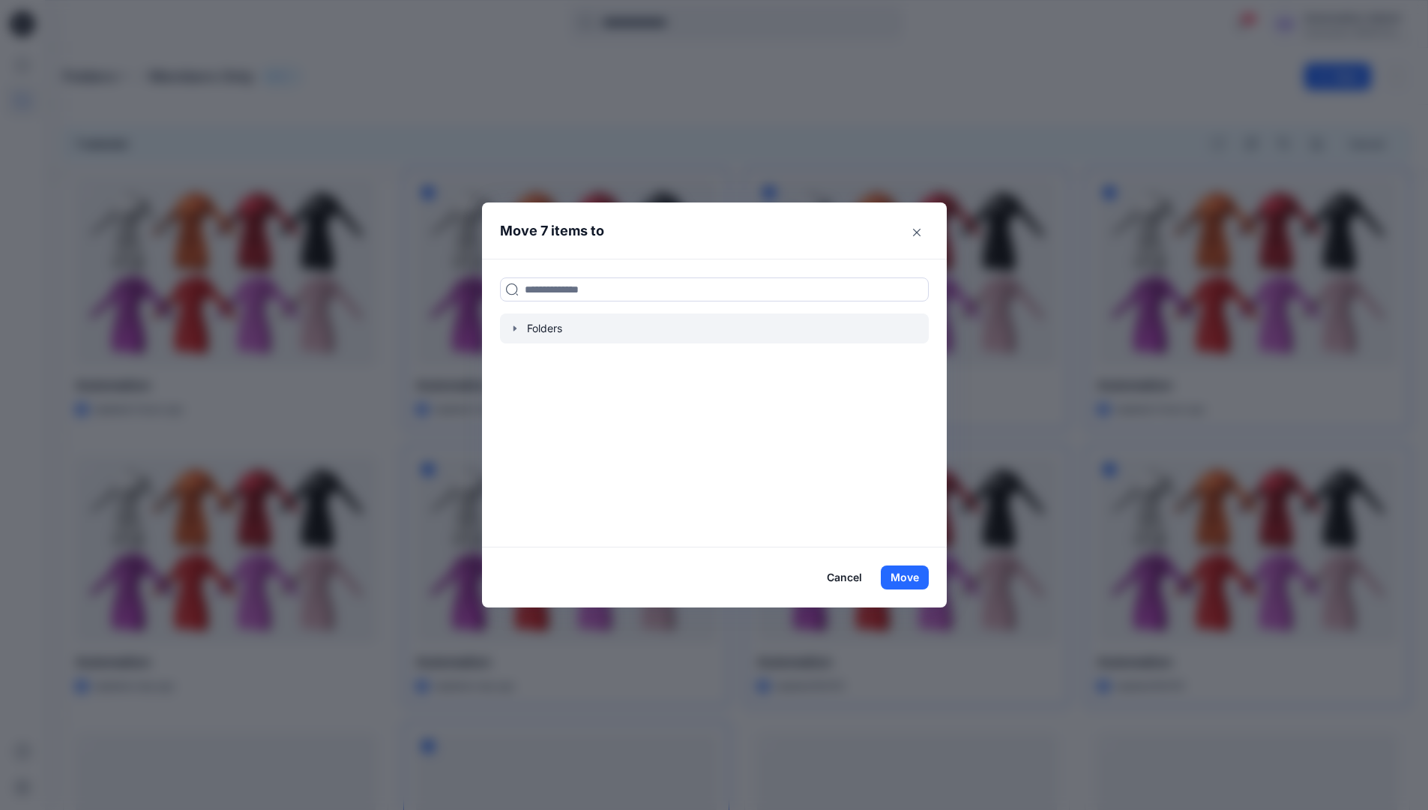
click at [516, 328] on icon "button" at bounding box center [514, 327] width 3 height 5
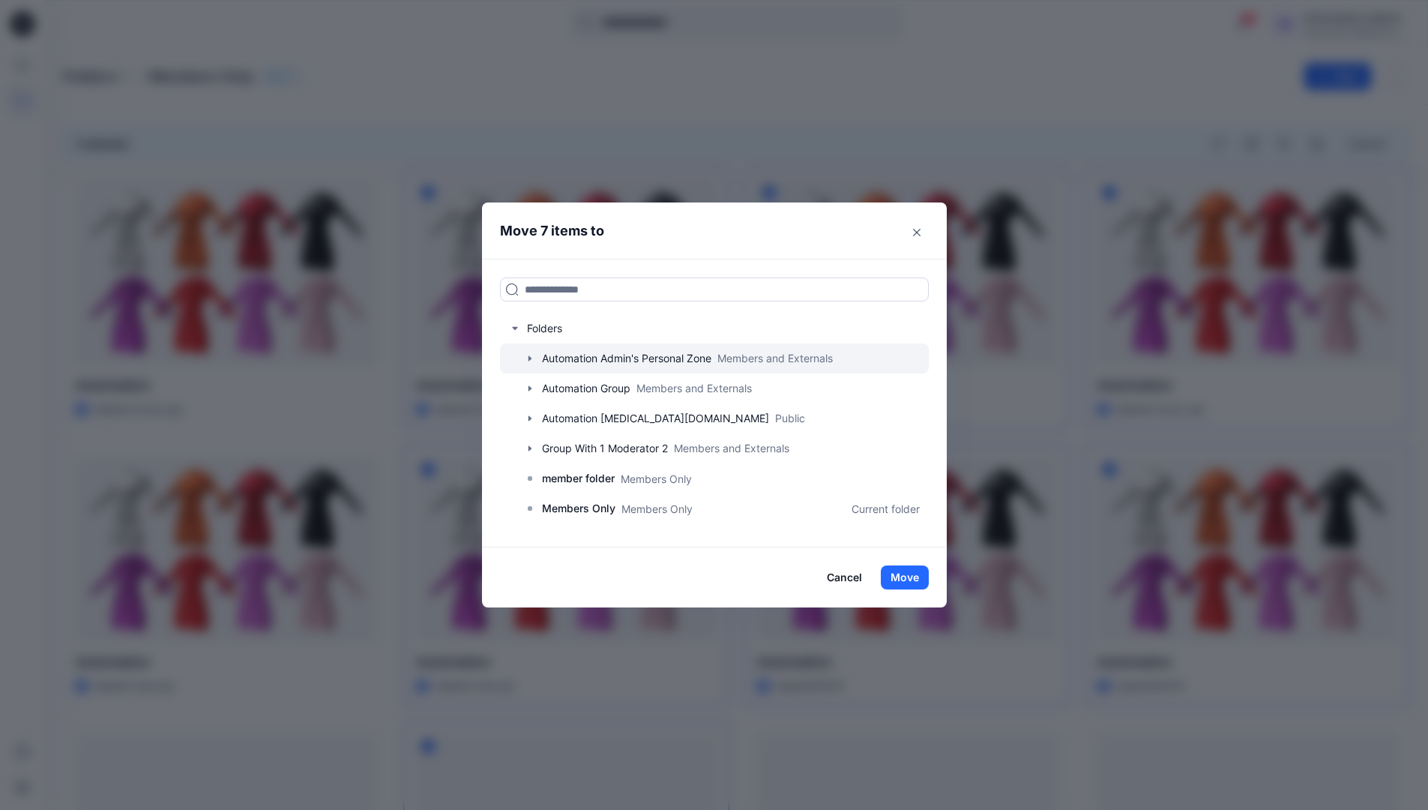
click at [531, 358] on icon "button" at bounding box center [529, 357] width 3 height 5
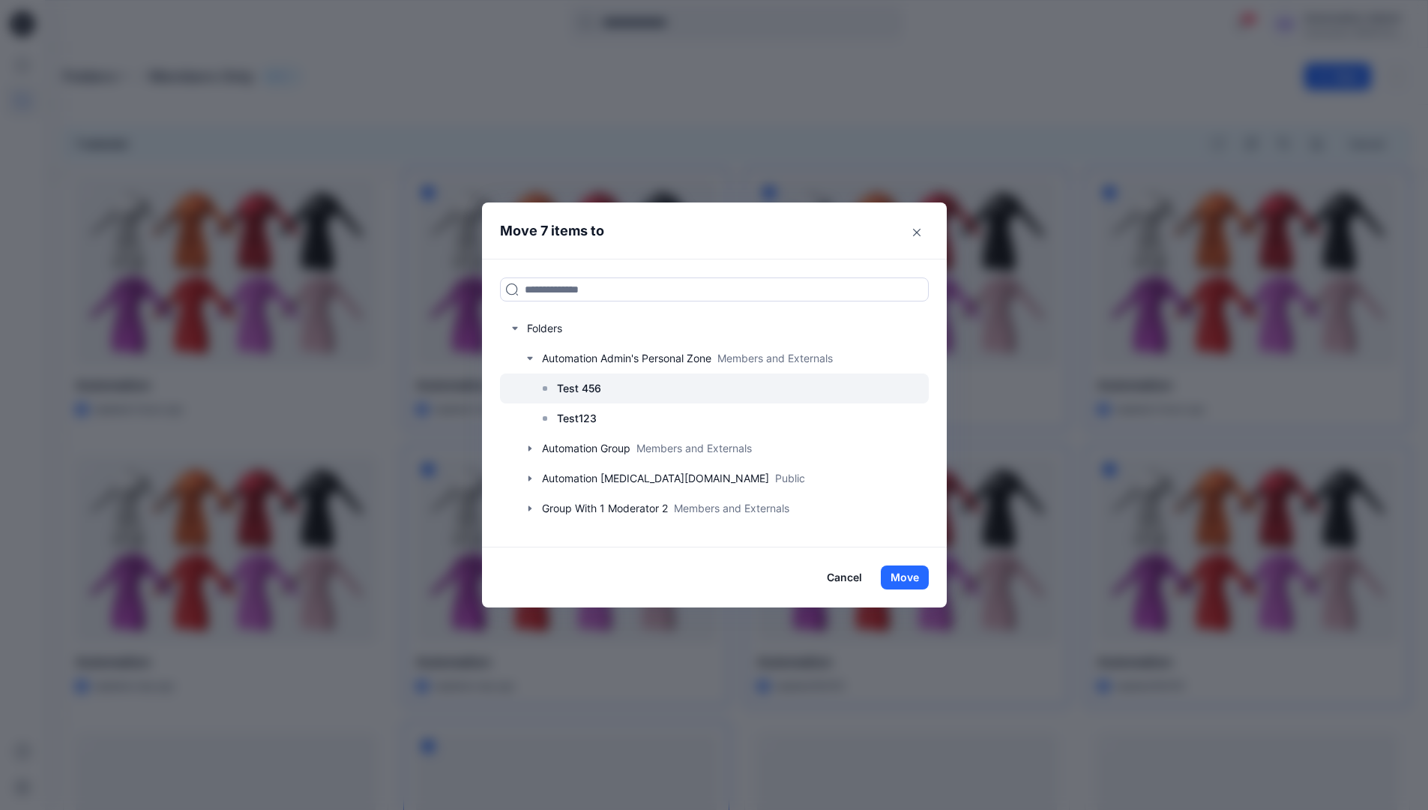
click at [586, 391] on p "Test 456" at bounding box center [579, 388] width 44 height 18
click at [904, 580] on button "Move" at bounding box center [905, 577] width 48 height 24
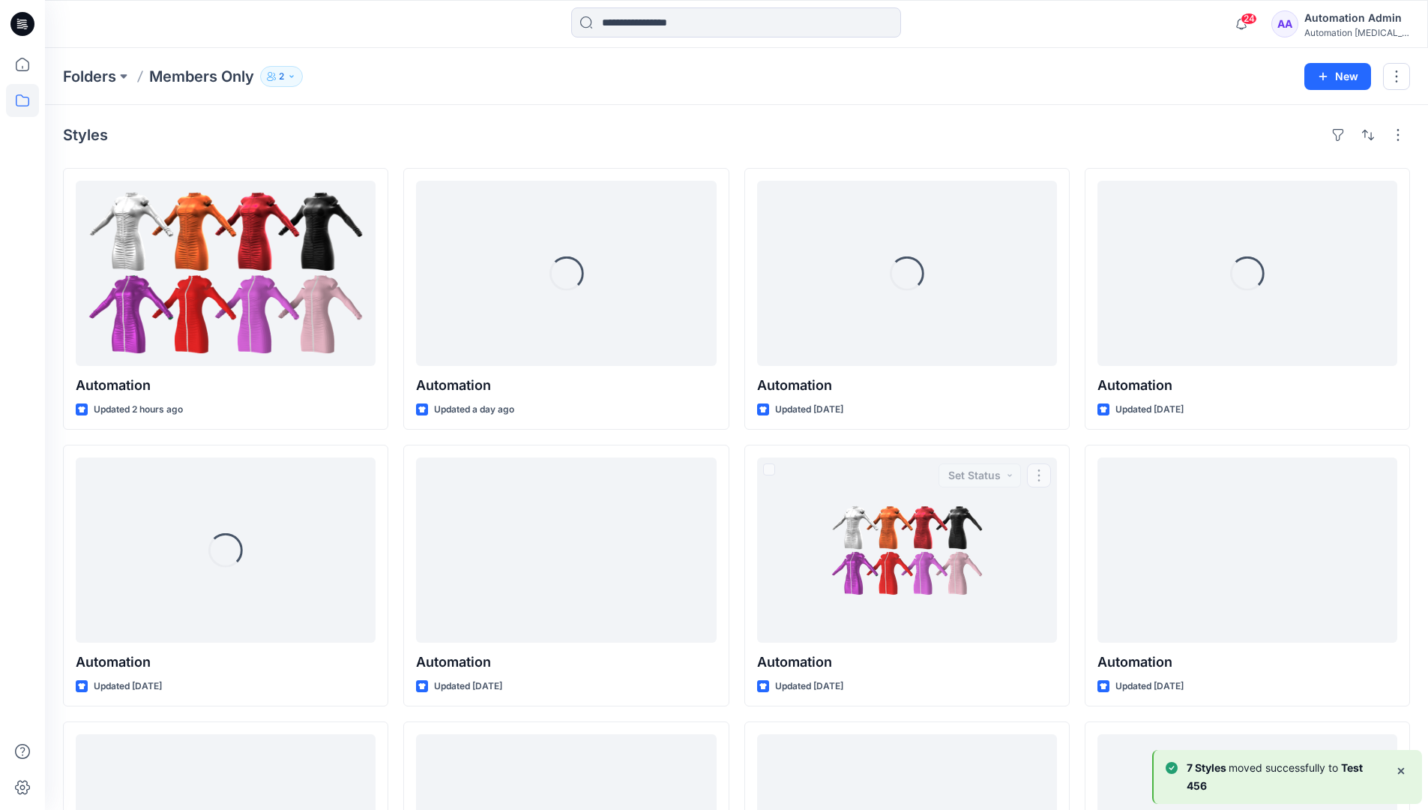
click at [1222, 769] on b "7 Styles" at bounding box center [1208, 767] width 42 height 13
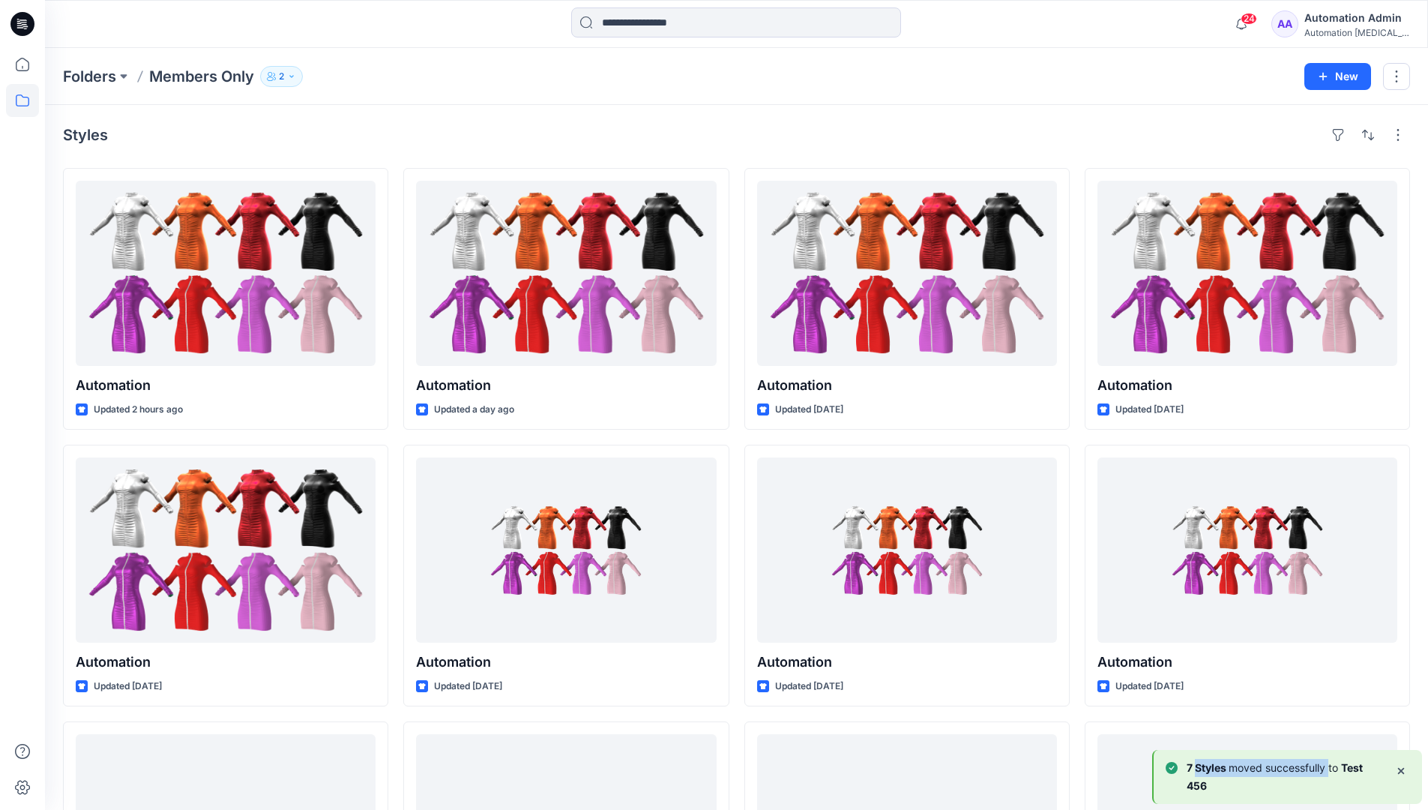
drag, startPoint x: 1222, startPoint y: 769, endPoint x: 1326, endPoint y: 772, distance: 103.5
click at [1326, 772] on p "7 Styles moved successfully to Test 456" at bounding box center [1285, 777] width 196 height 36
click at [1340, 25] on div "Automation Admin" at bounding box center [1357, 18] width 105 height 18
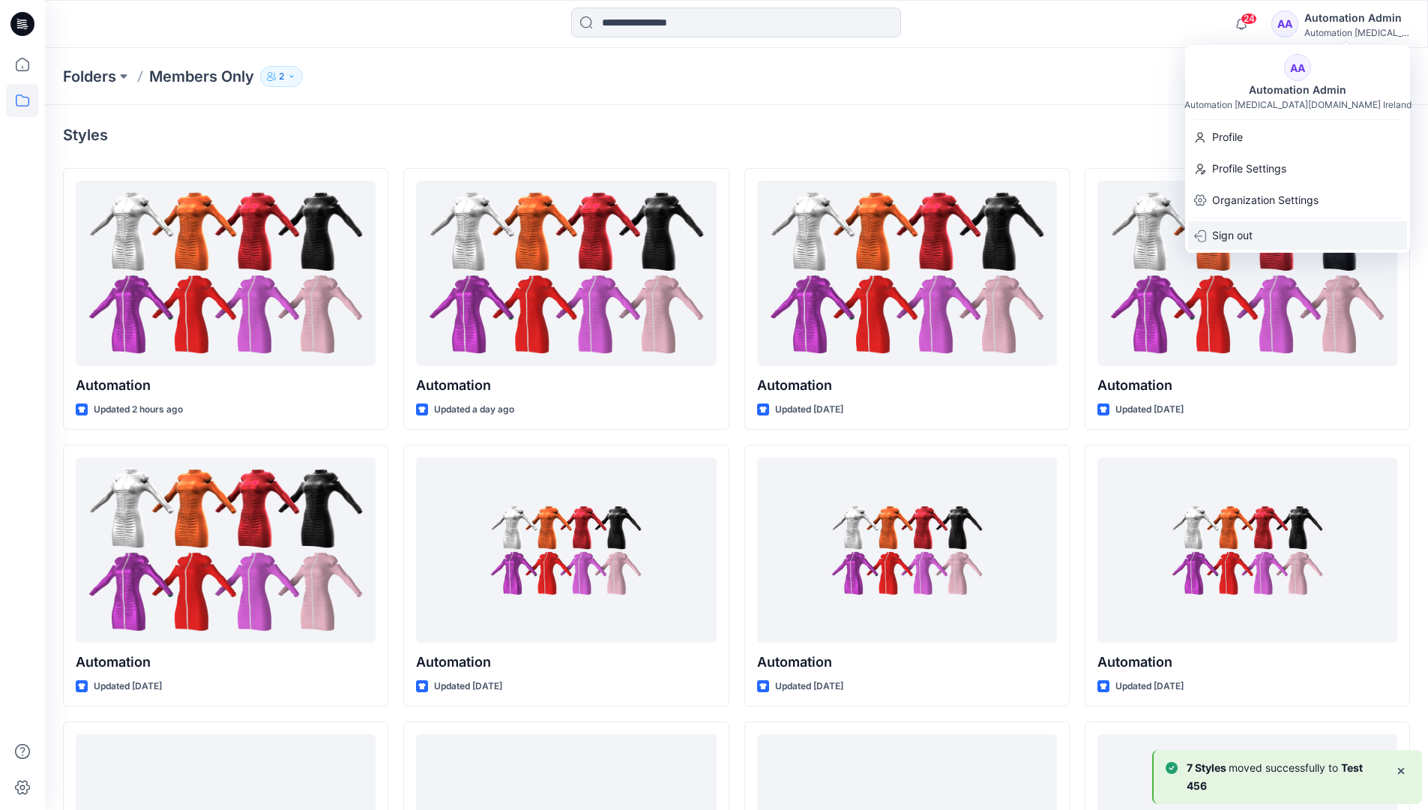
click at [1250, 232] on p "Sign out" at bounding box center [1232, 235] width 40 height 28
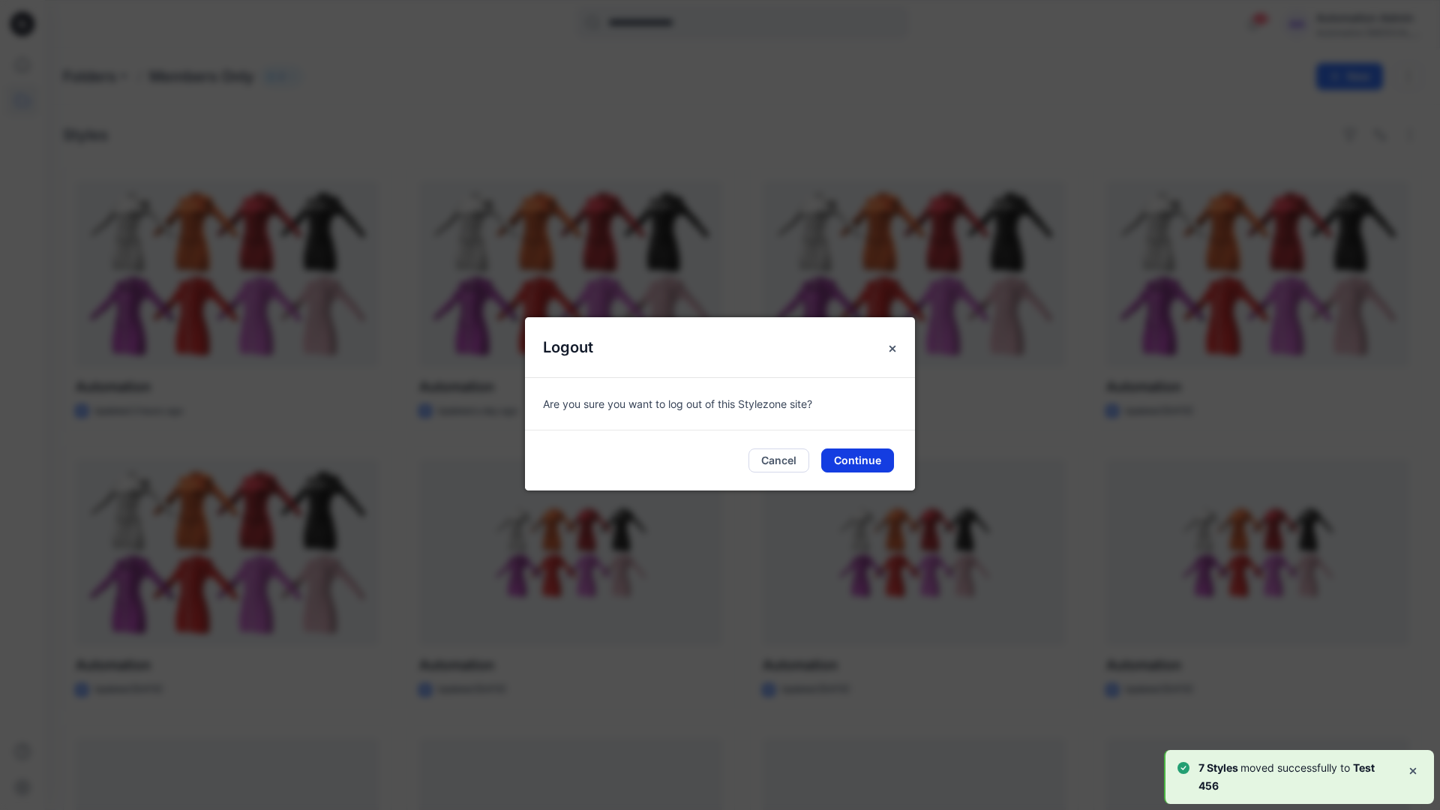
click at [874, 466] on button "Continue" at bounding box center [857, 460] width 73 height 24
